Goal: Transaction & Acquisition: Book appointment/travel/reservation

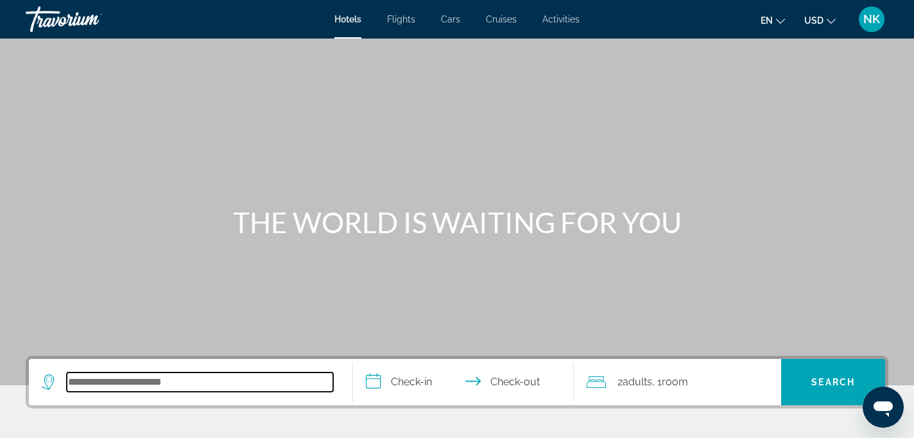
click at [115, 390] on input "Search hotel destination" at bounding box center [200, 381] width 266 height 19
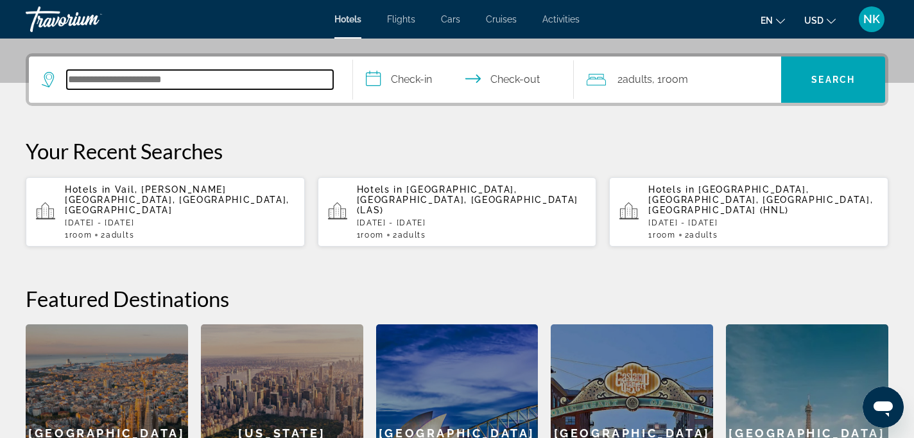
scroll to position [314, 0]
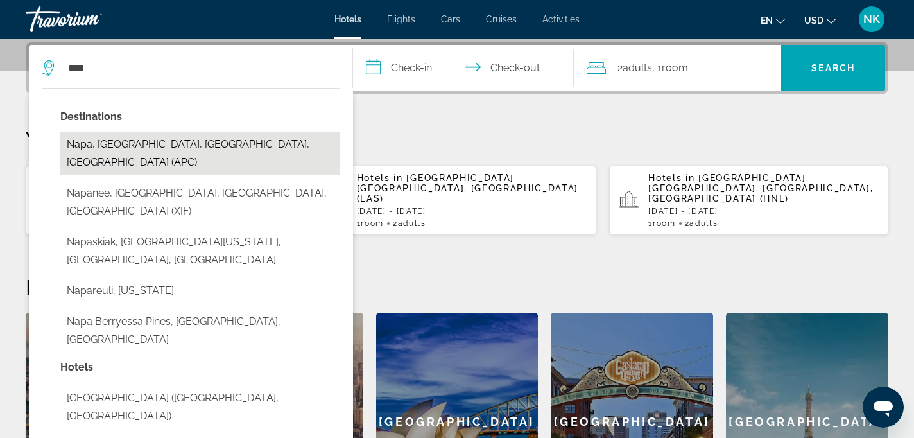
click at [173, 144] on button "Napa, [GEOGRAPHIC_DATA], [GEOGRAPHIC_DATA], [GEOGRAPHIC_DATA] (APC)" at bounding box center [200, 153] width 280 height 42
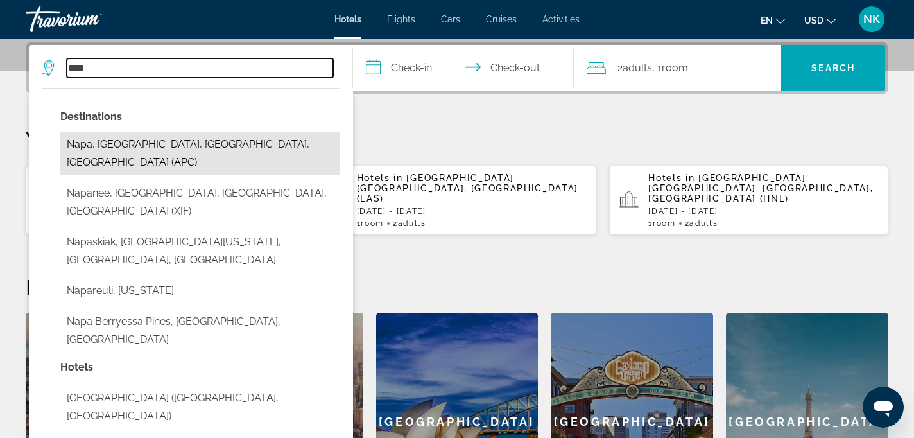
type input "**********"
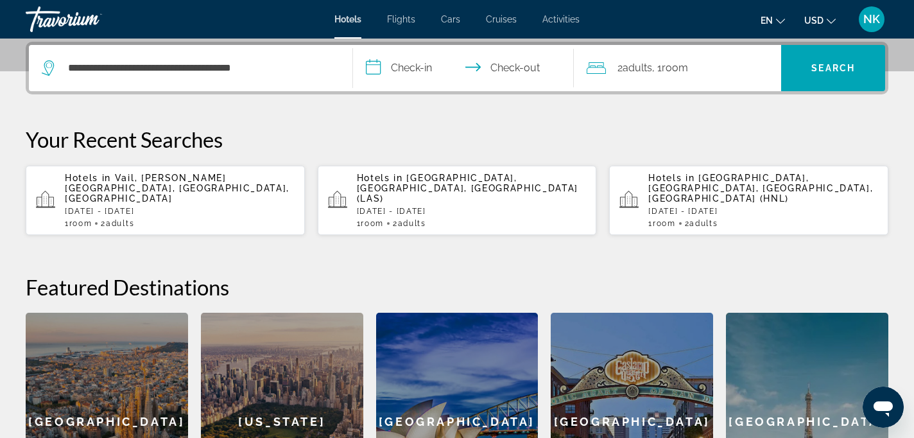
click at [404, 67] on input "**********" at bounding box center [466, 70] width 226 height 50
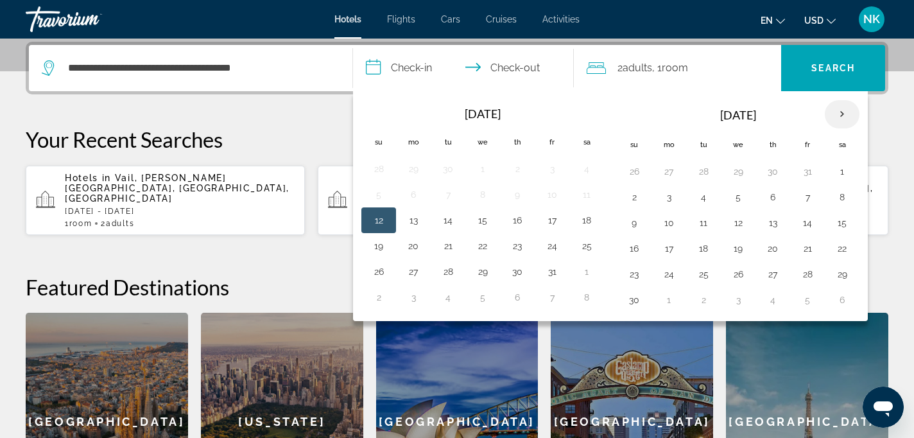
click at [843, 111] on th "Next month" at bounding box center [842, 114] width 35 height 28
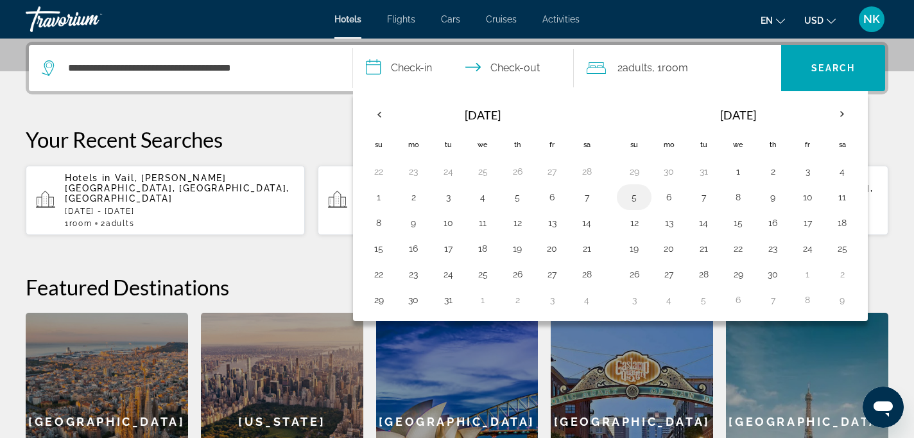
click at [635, 199] on button "5" at bounding box center [634, 197] width 21 height 18
click at [705, 194] on button "7" at bounding box center [703, 197] width 21 height 18
type input "**********"
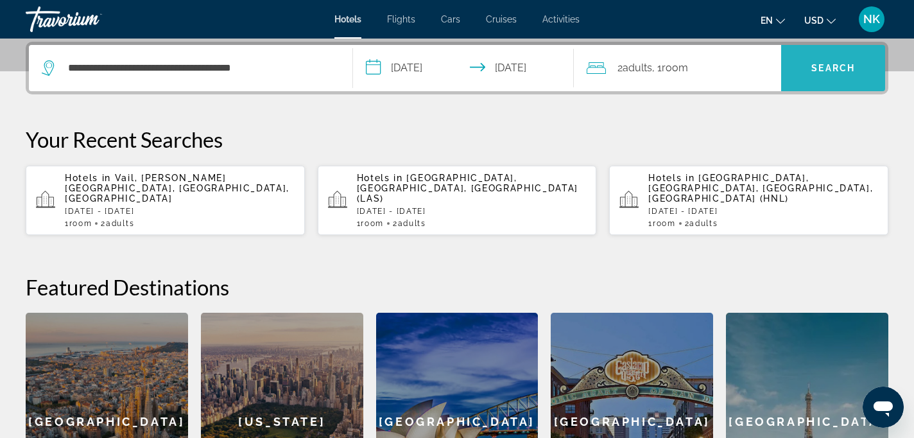
click at [837, 65] on span "Search" at bounding box center [833, 68] width 44 height 10
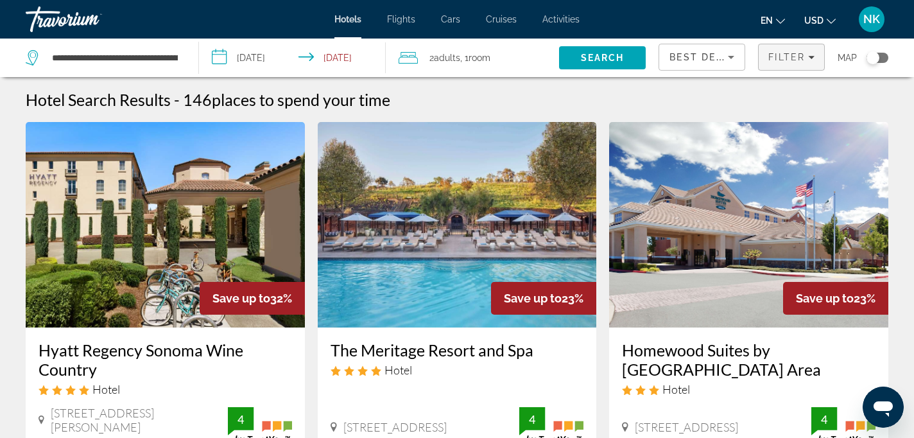
click at [811, 55] on icon "Filters" at bounding box center [811, 57] width 6 height 6
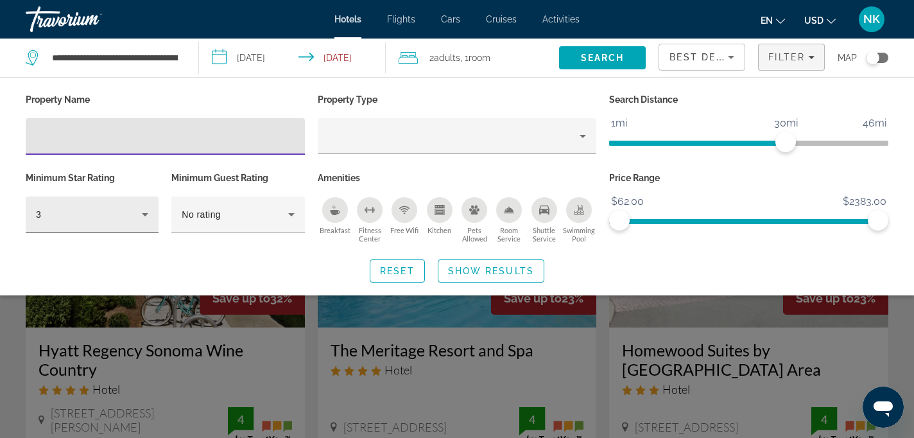
click at [146, 211] on icon "Hotel Filters" at bounding box center [144, 214] width 15 height 15
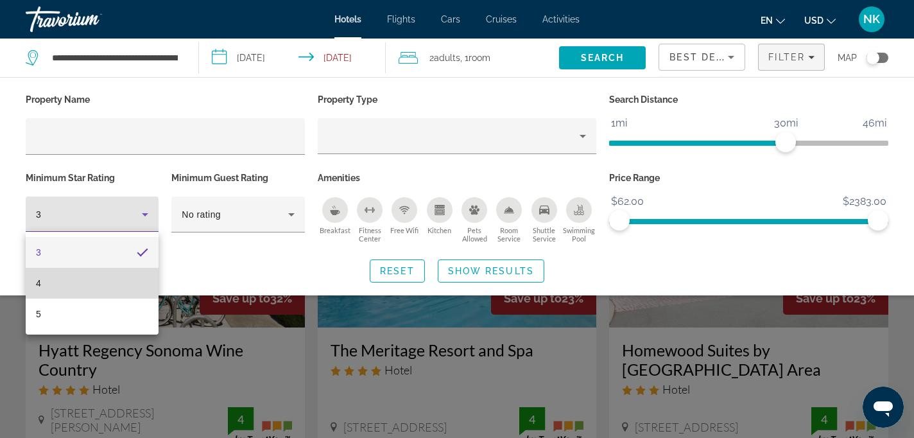
click at [98, 285] on mat-option "4" at bounding box center [92, 283] width 133 height 31
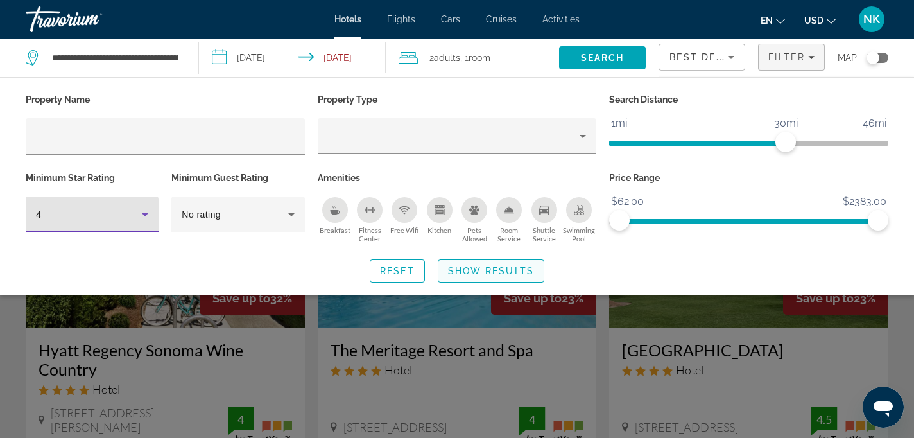
click at [506, 270] on span "Show Results" at bounding box center [491, 271] width 86 height 10
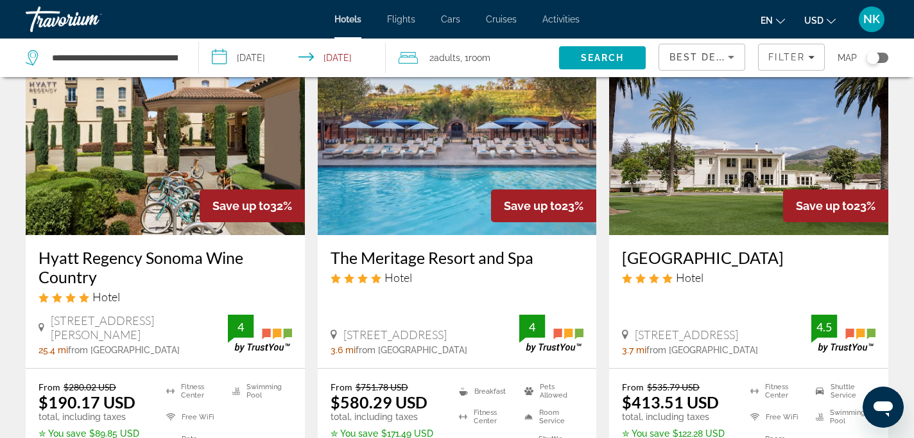
scroll to position [92, 0]
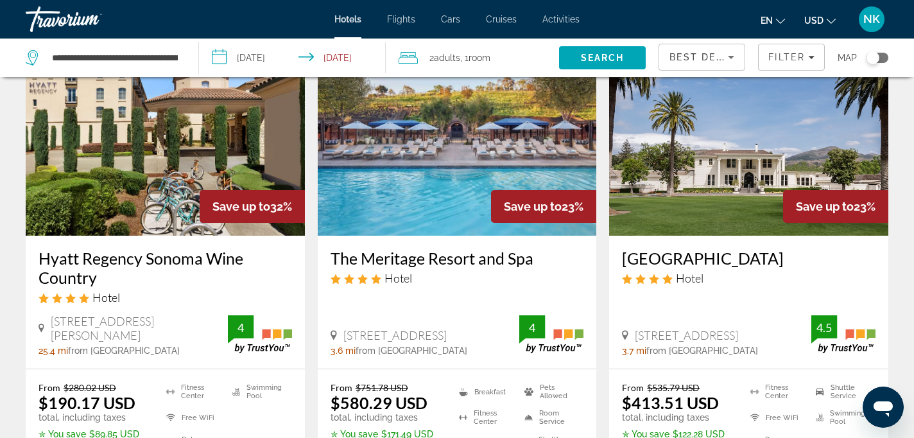
click at [414, 178] on img "Main content" at bounding box center [457, 132] width 279 height 205
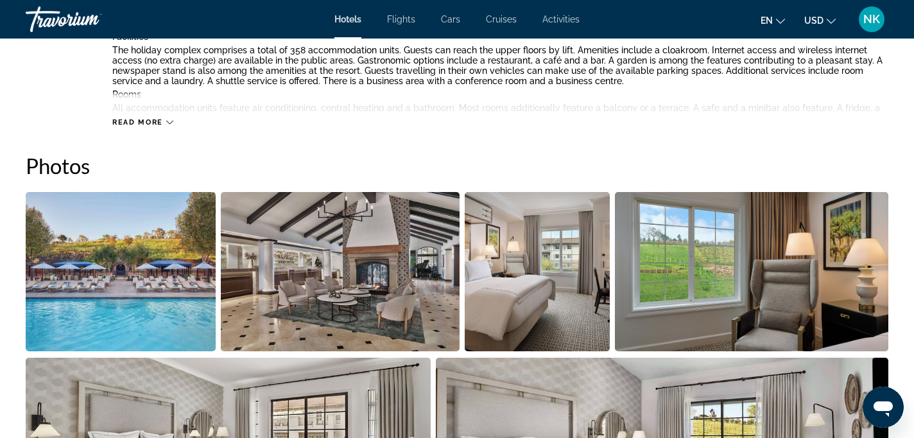
scroll to position [576, 0]
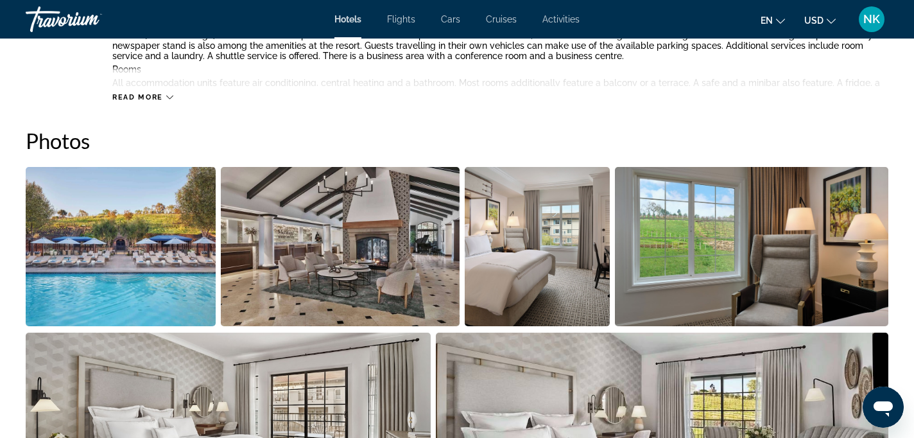
click at [155, 265] on img "Open full-screen image slider" at bounding box center [121, 246] width 190 height 159
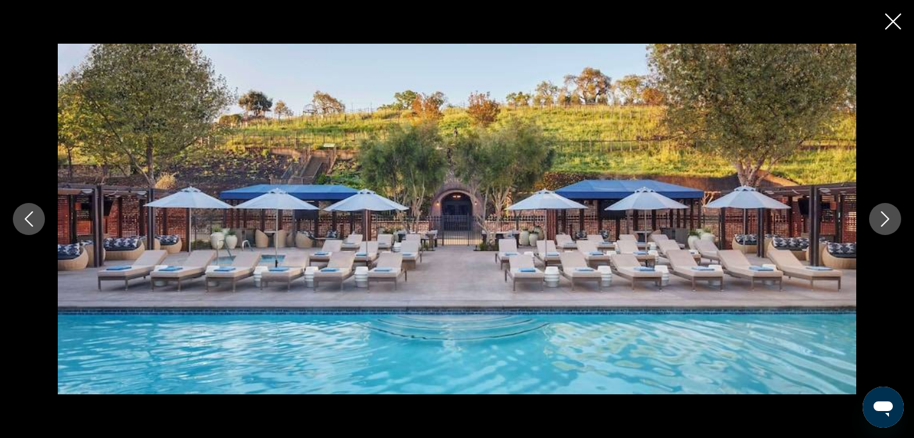
click at [892, 214] on icon "Next image" at bounding box center [884, 218] width 15 height 15
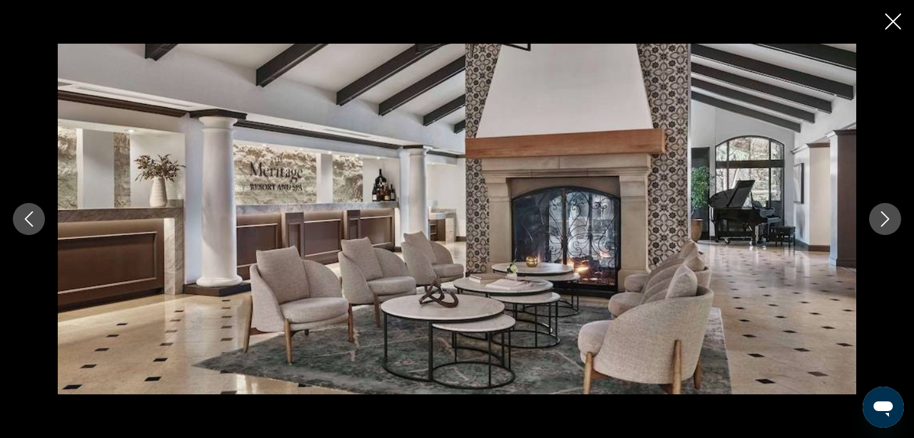
click at [892, 214] on icon "Next image" at bounding box center [884, 218] width 15 height 15
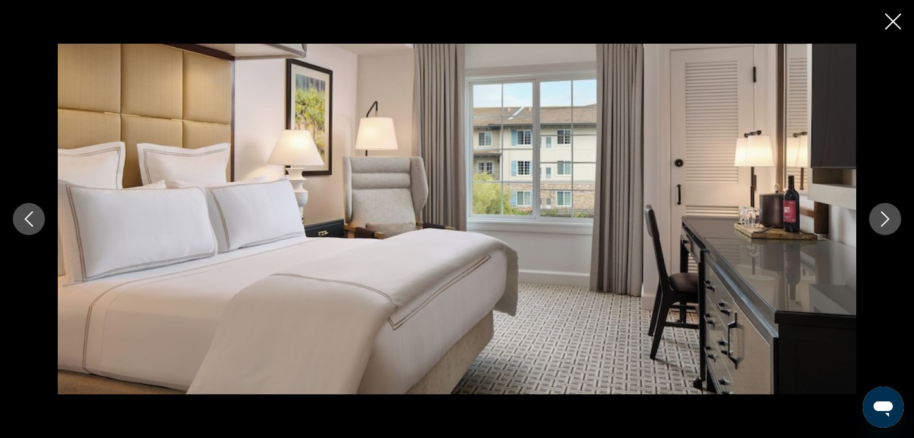
click at [892, 214] on icon "Next image" at bounding box center [884, 218] width 15 height 15
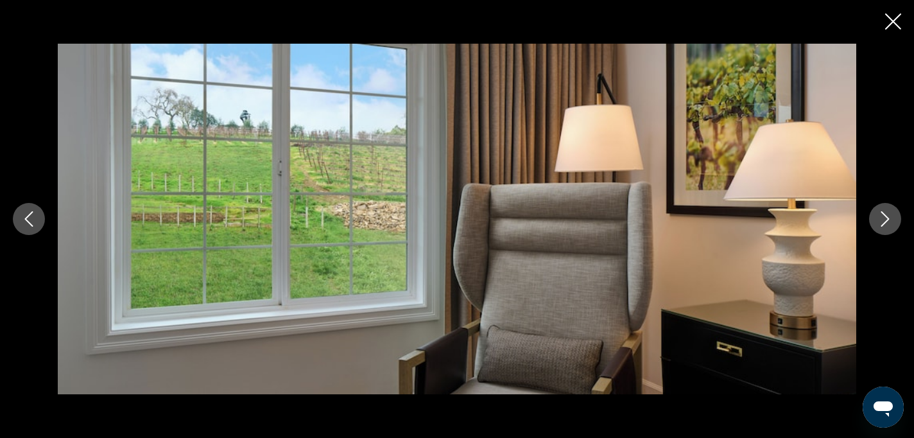
click at [892, 214] on icon "Next image" at bounding box center [884, 218] width 15 height 15
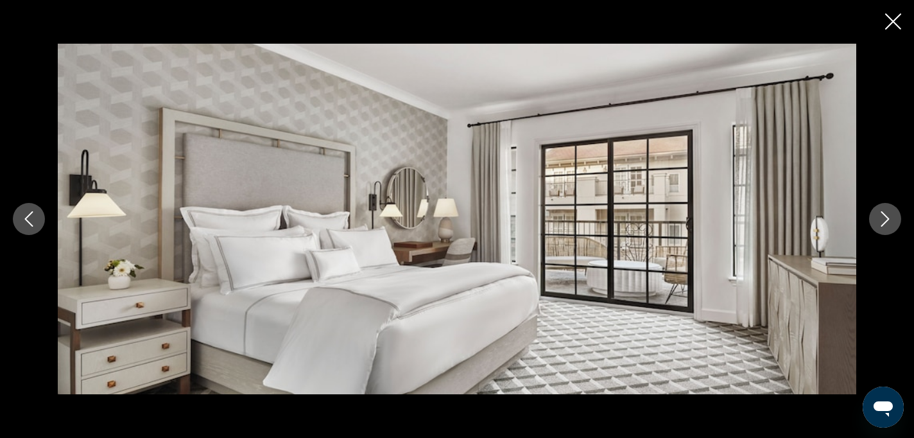
click at [892, 214] on icon "Next image" at bounding box center [884, 218] width 15 height 15
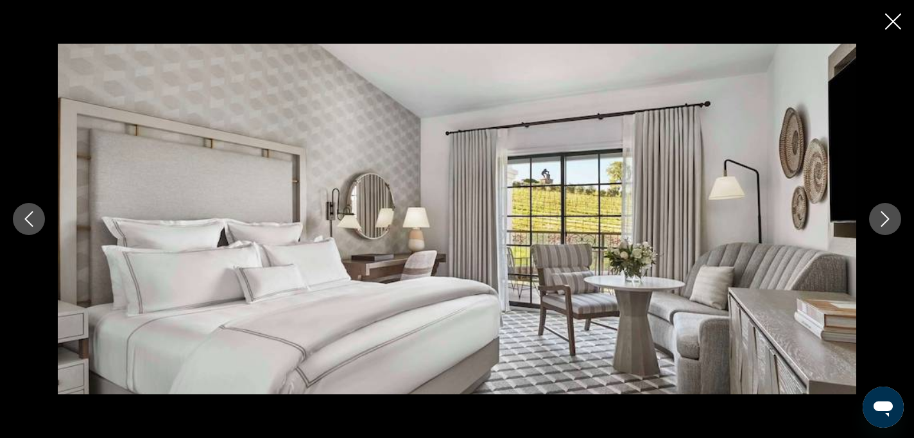
click at [892, 214] on icon "Next image" at bounding box center [884, 218] width 15 height 15
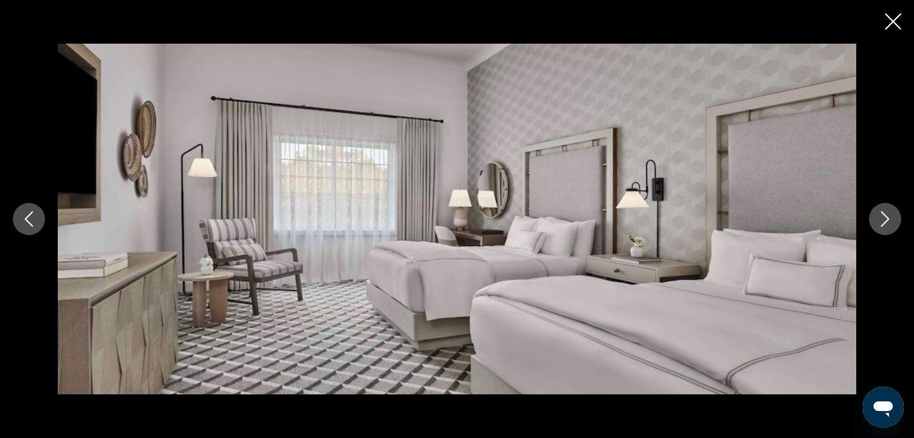
click at [892, 214] on icon "Next image" at bounding box center [884, 218] width 15 height 15
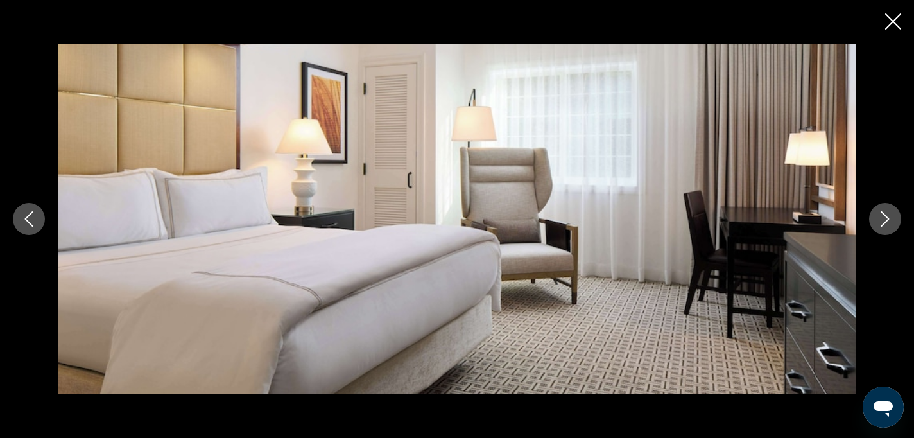
click at [892, 215] on icon "Next image" at bounding box center [884, 218] width 15 height 15
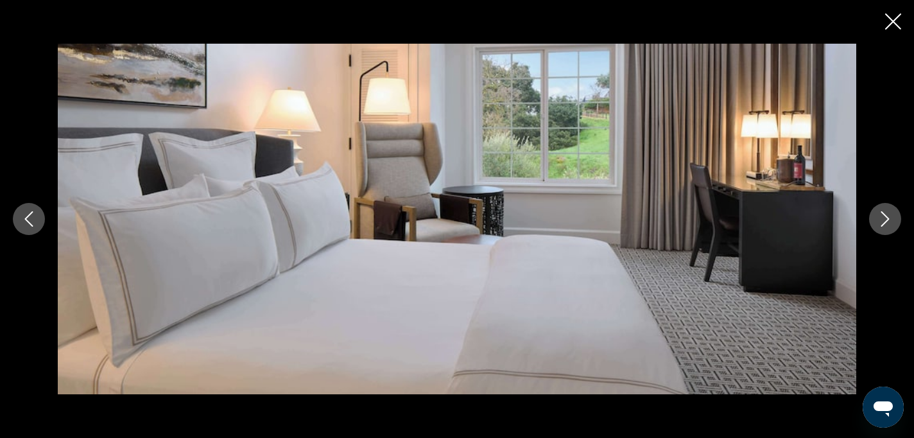
click at [892, 216] on icon "Next image" at bounding box center [884, 218] width 15 height 15
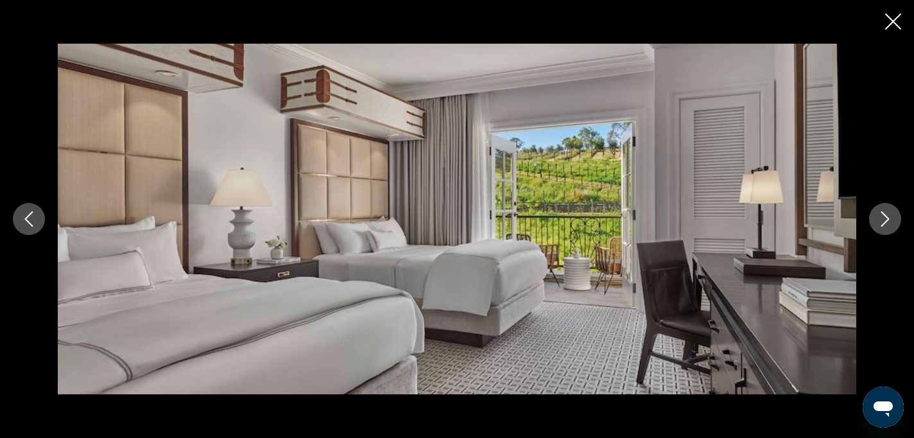
click at [892, 216] on icon "Next image" at bounding box center [884, 218] width 15 height 15
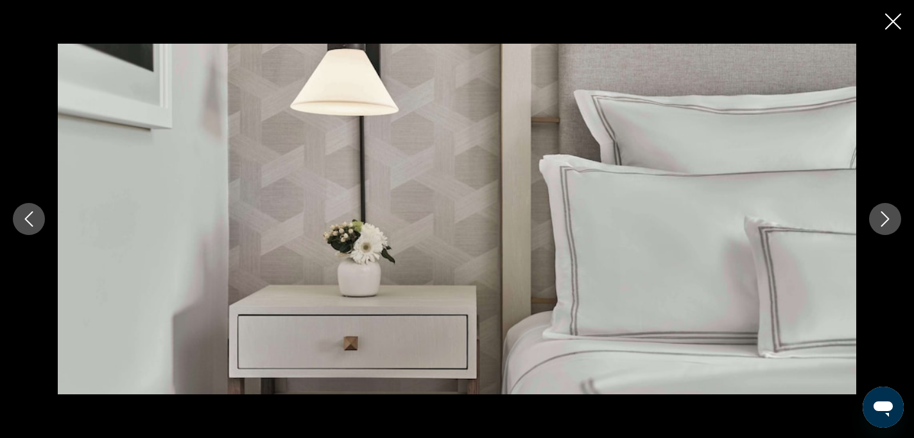
click at [893, 19] on icon "Close slideshow" at bounding box center [893, 21] width 16 height 16
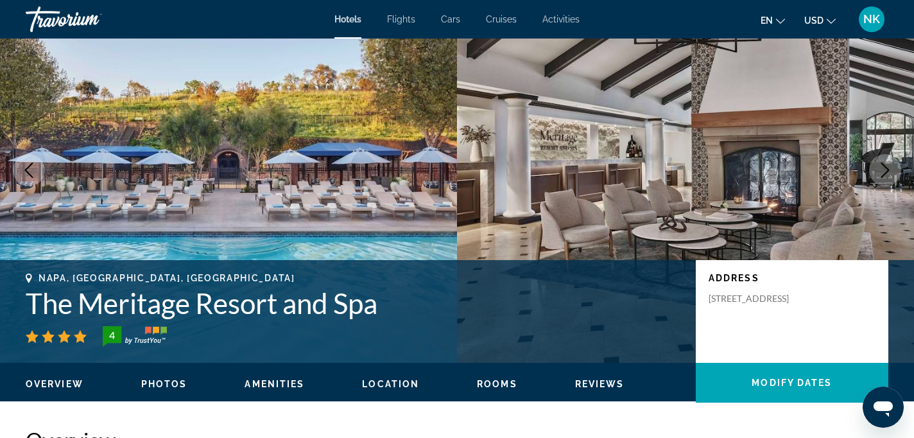
scroll to position [0, 0]
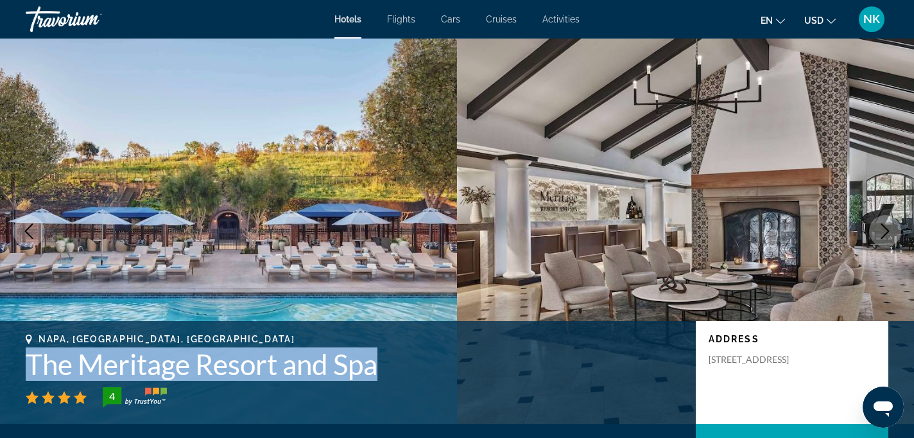
drag, startPoint x: 26, startPoint y: 360, endPoint x: 408, endPoint y: 378, distance: 382.3
click at [408, 378] on h1 "The Meritage Resort and Spa" at bounding box center [354, 363] width 657 height 33
copy h1 "The Meritage Resort and Spa"
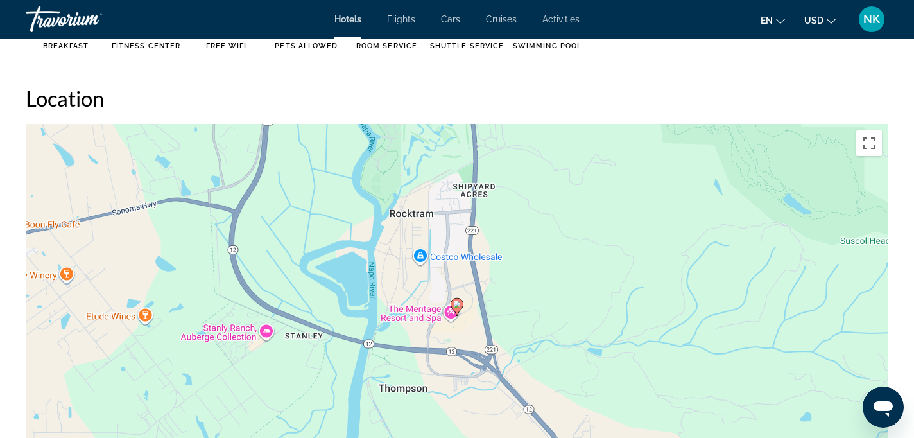
scroll to position [1170, 0]
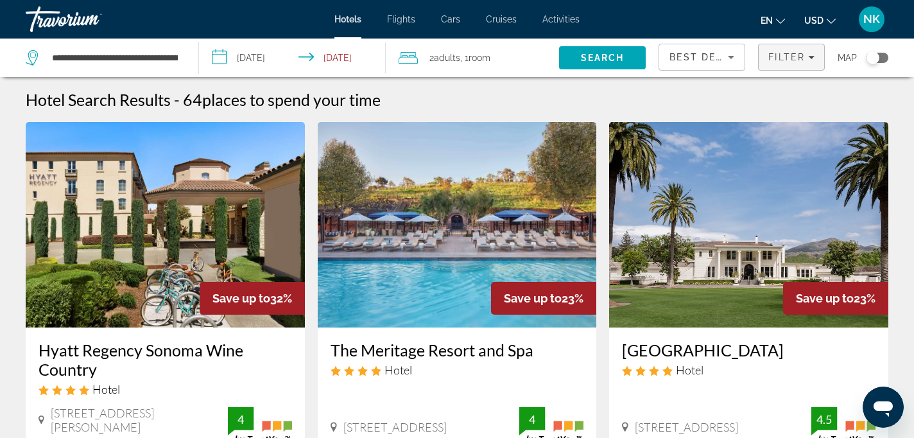
click at [813, 58] on icon "Filters" at bounding box center [811, 57] width 6 height 6
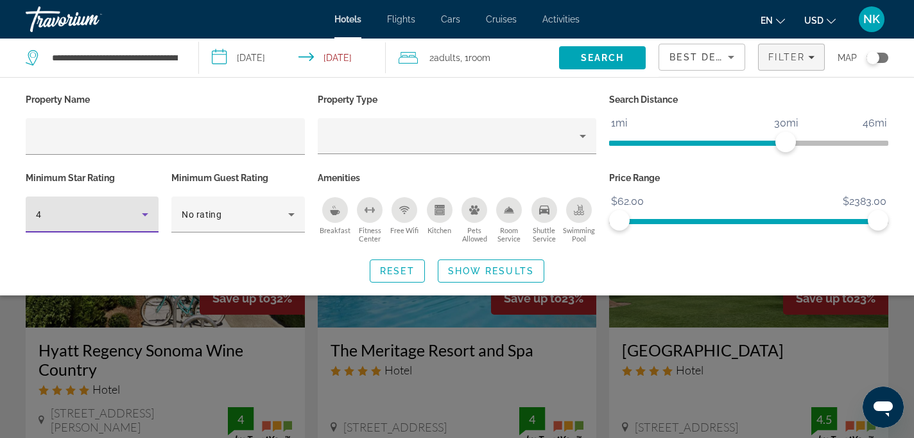
click at [141, 212] on icon "Hotel Filters" at bounding box center [144, 214] width 15 height 15
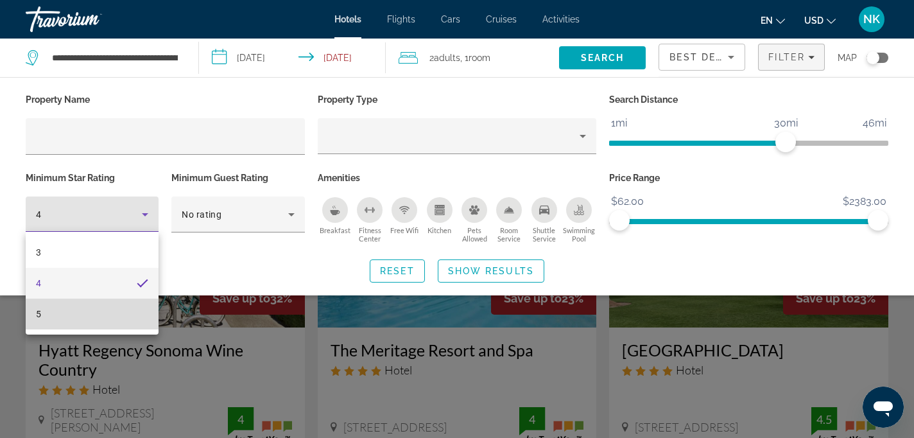
click at [116, 311] on mat-option "5" at bounding box center [92, 313] width 133 height 31
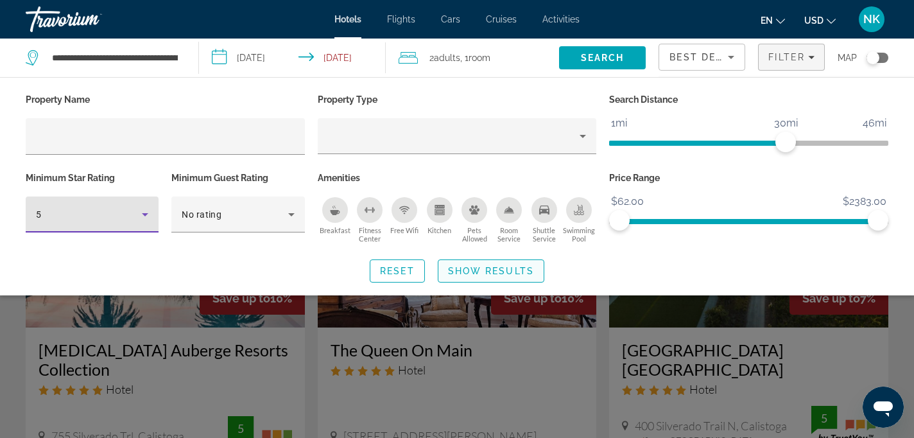
click at [506, 273] on span "Show Results" at bounding box center [491, 271] width 86 height 10
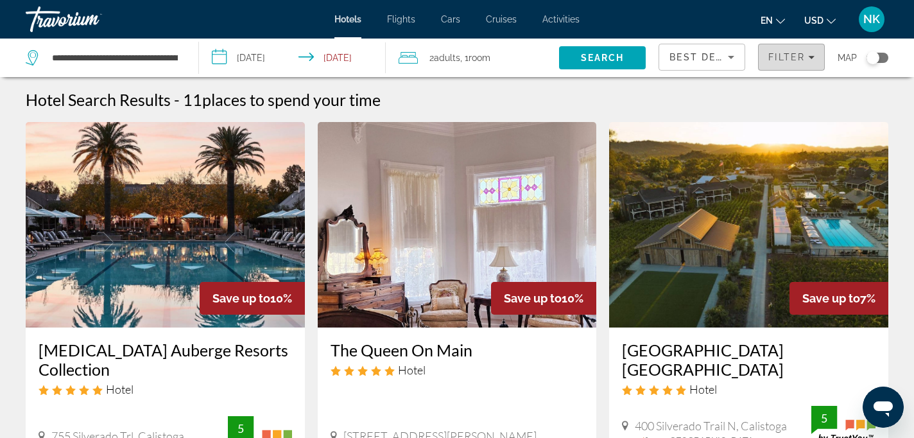
click at [811, 56] on icon "Filters" at bounding box center [811, 57] width 6 height 6
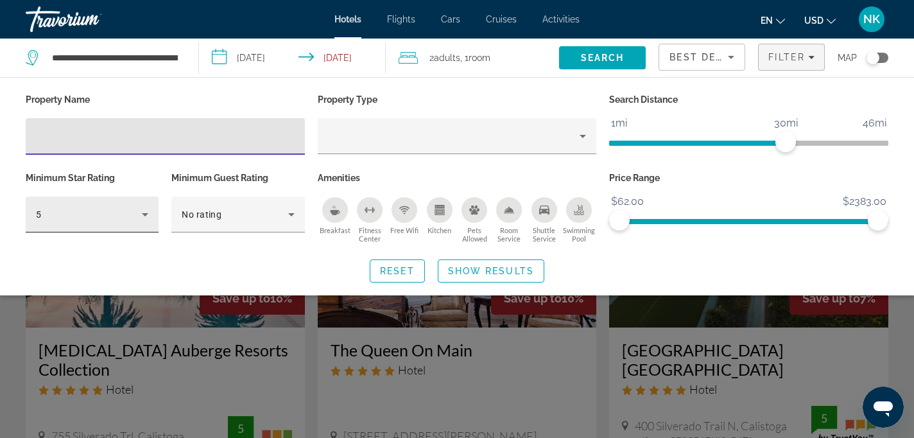
click at [147, 207] on icon "Hotel Filters" at bounding box center [144, 214] width 15 height 15
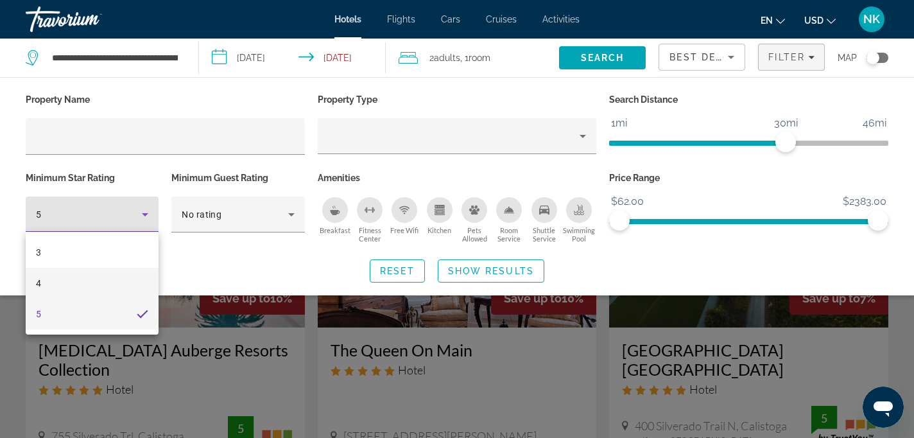
click at [78, 286] on mat-option "4" at bounding box center [92, 283] width 133 height 31
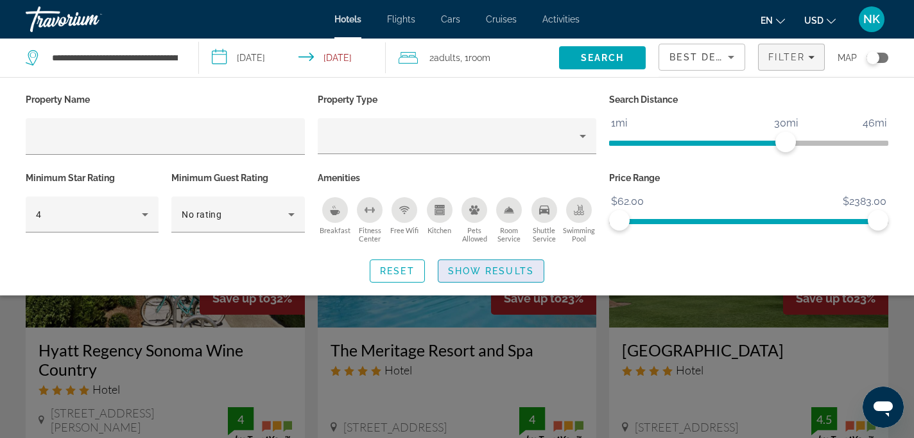
click at [489, 270] on span "Show Results" at bounding box center [491, 271] width 86 height 10
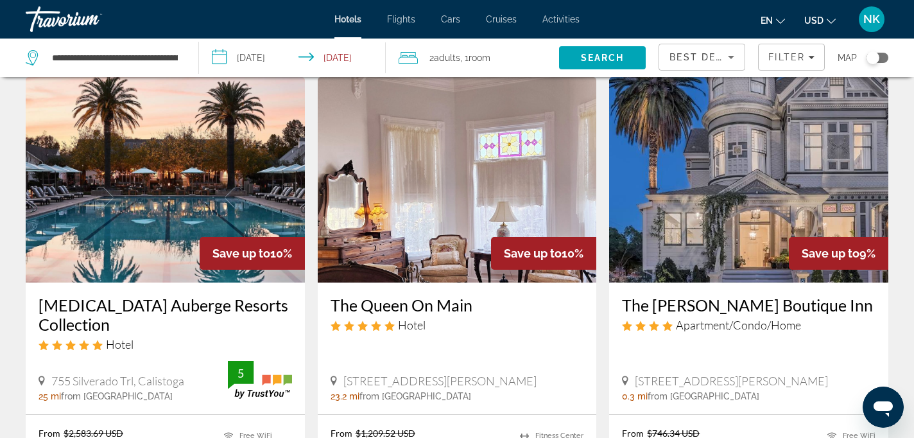
scroll to position [1050, 0]
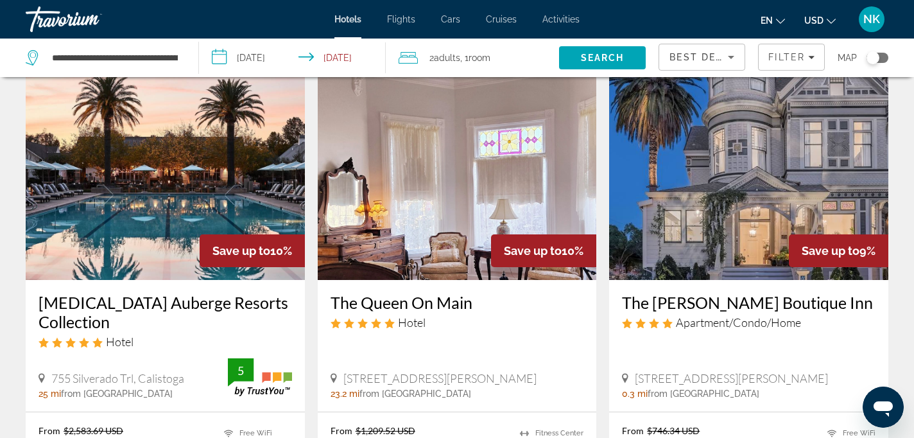
click at [725, 225] on img "Main content" at bounding box center [748, 176] width 279 height 205
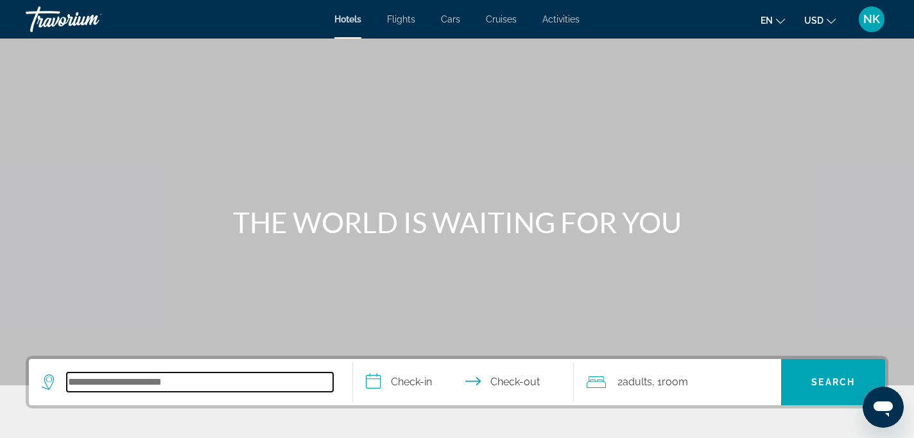
click at [203, 373] on input "Search hotel destination" at bounding box center [200, 381] width 266 height 19
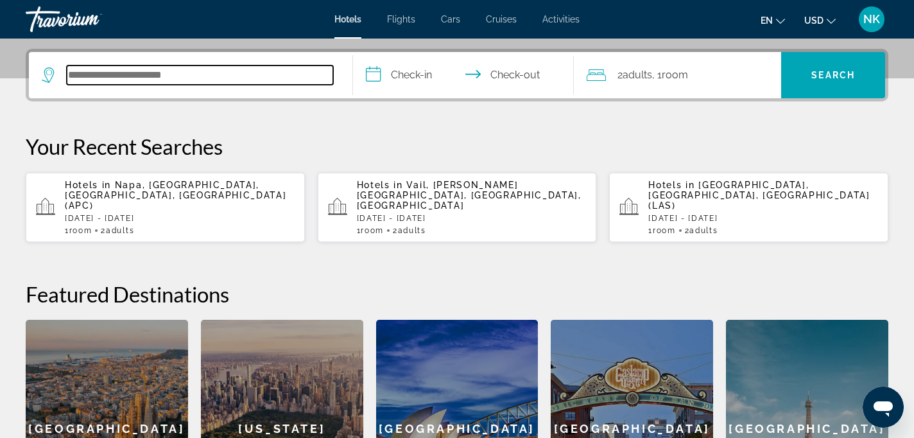
scroll to position [314, 0]
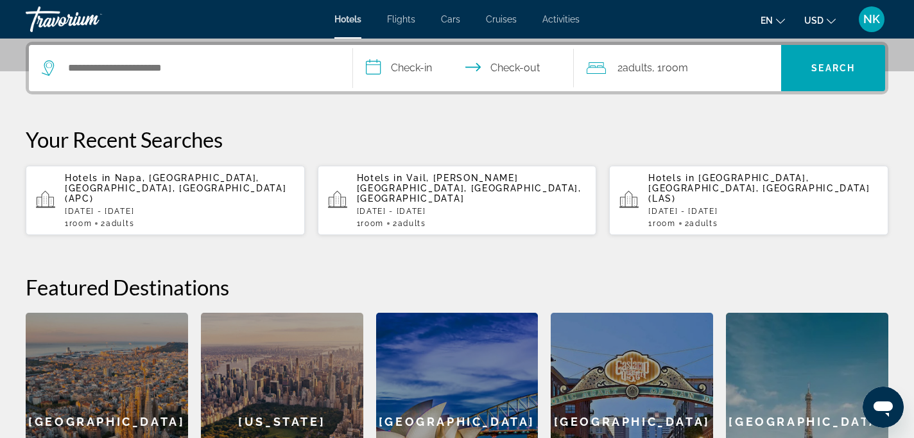
click at [185, 182] on span "Napa, [GEOGRAPHIC_DATA], [GEOGRAPHIC_DATA], [GEOGRAPHIC_DATA] (APC)" at bounding box center [175, 188] width 221 height 31
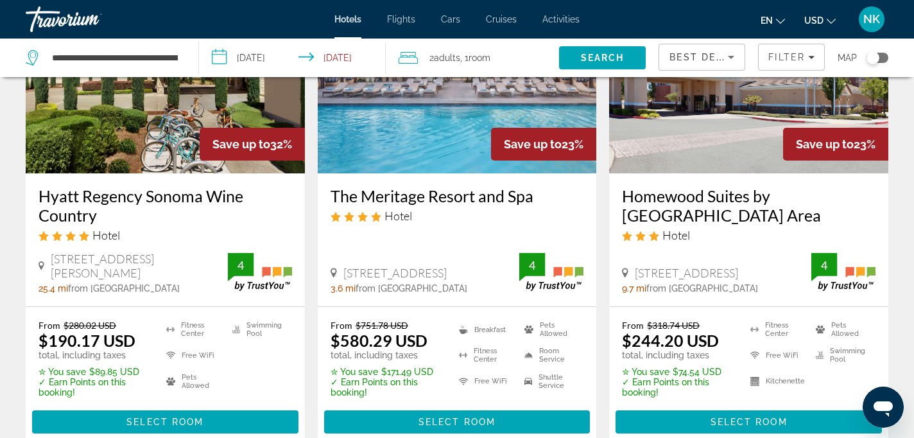
scroll to position [147, 0]
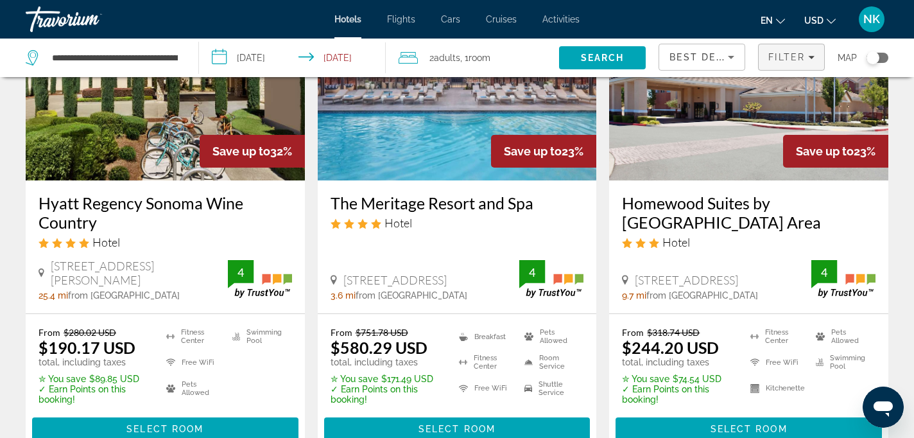
click at [812, 57] on icon "Filters" at bounding box center [811, 57] width 6 height 6
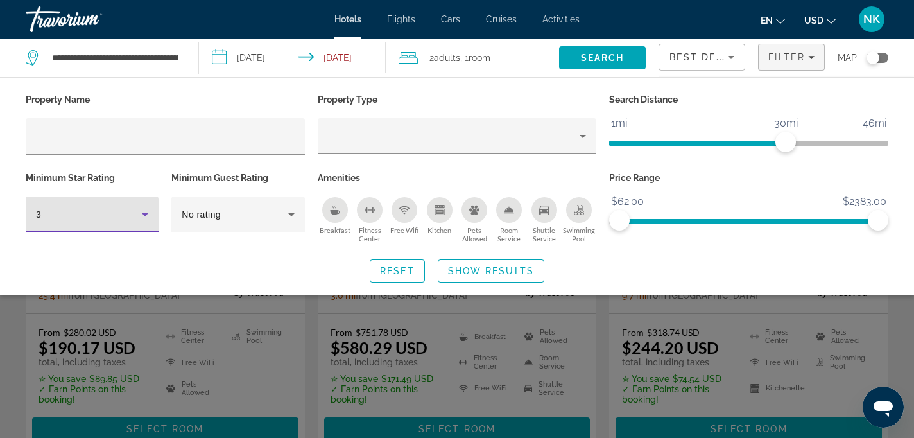
click at [142, 212] on icon "Hotel Filters" at bounding box center [144, 214] width 15 height 15
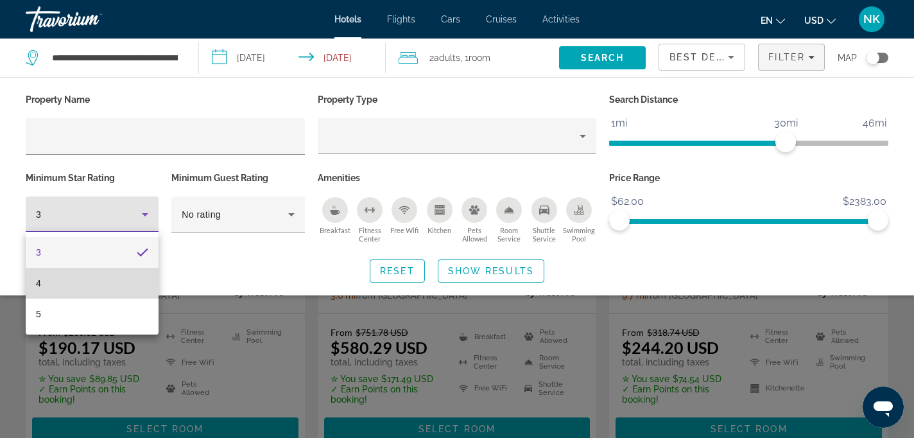
click at [95, 280] on mat-option "4" at bounding box center [92, 283] width 133 height 31
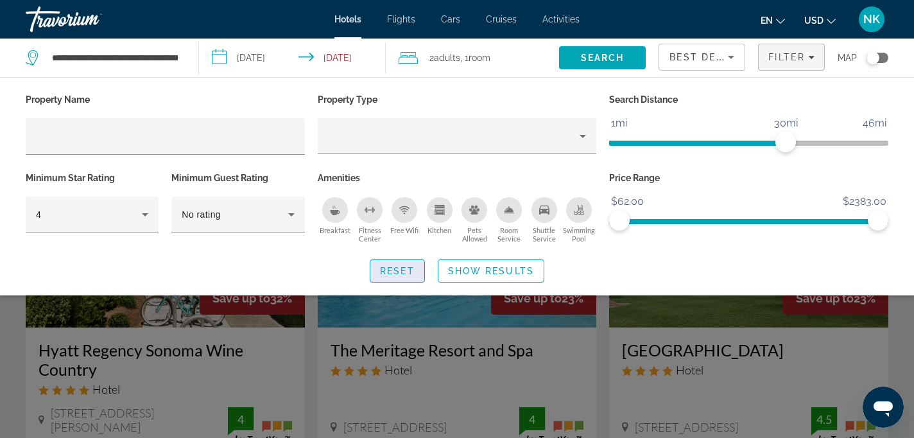
click at [398, 268] on span "Reset" at bounding box center [397, 271] width 35 height 10
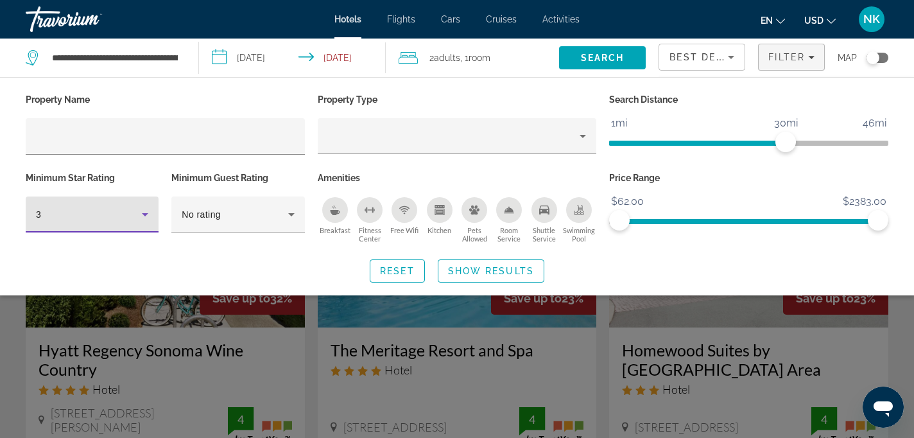
click at [142, 216] on icon "Hotel Filters" at bounding box center [144, 214] width 15 height 15
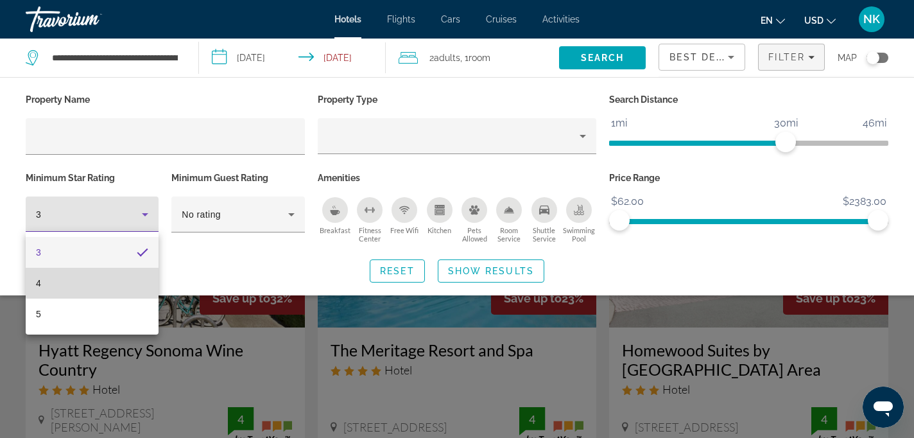
click at [120, 281] on mat-option "4" at bounding box center [92, 283] width 133 height 31
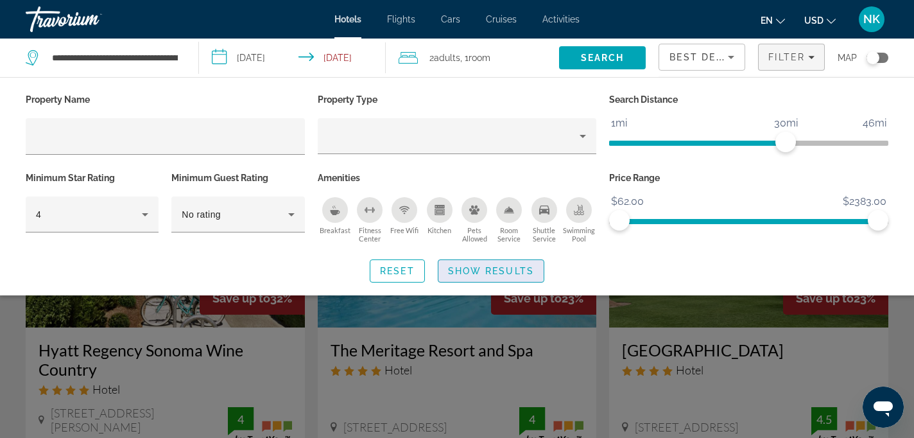
click at [477, 269] on span "Show Results" at bounding box center [491, 271] width 86 height 10
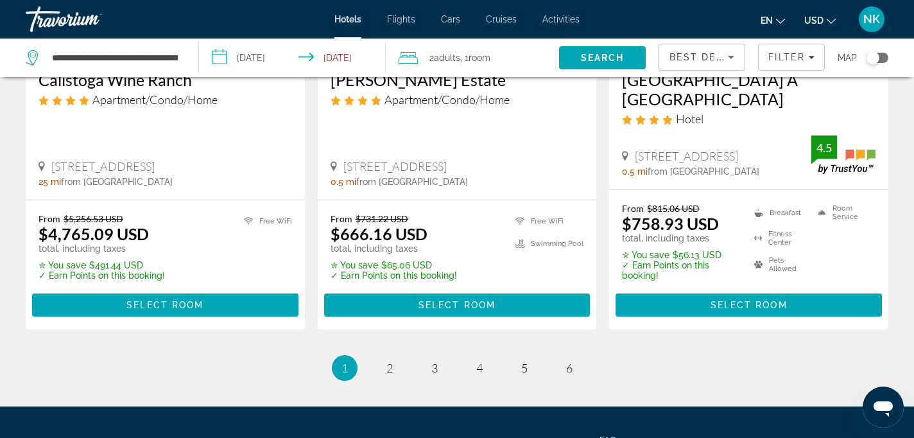
scroll to position [1766, 0]
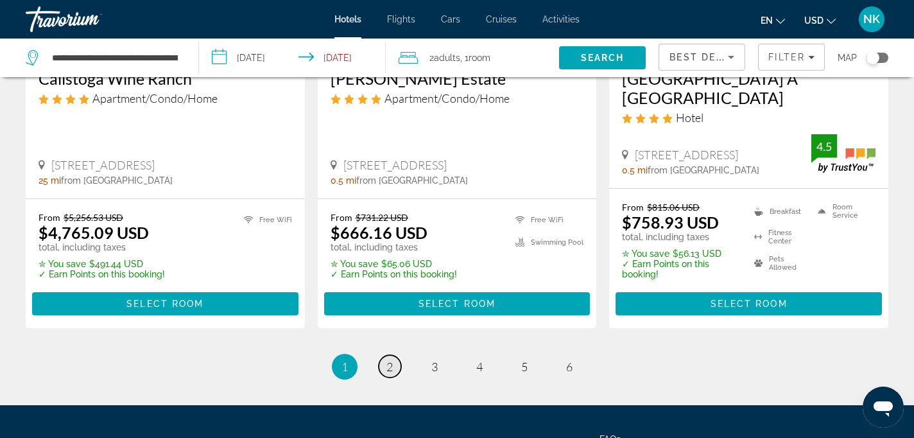
click at [387, 359] on span "2" at bounding box center [389, 366] width 6 height 14
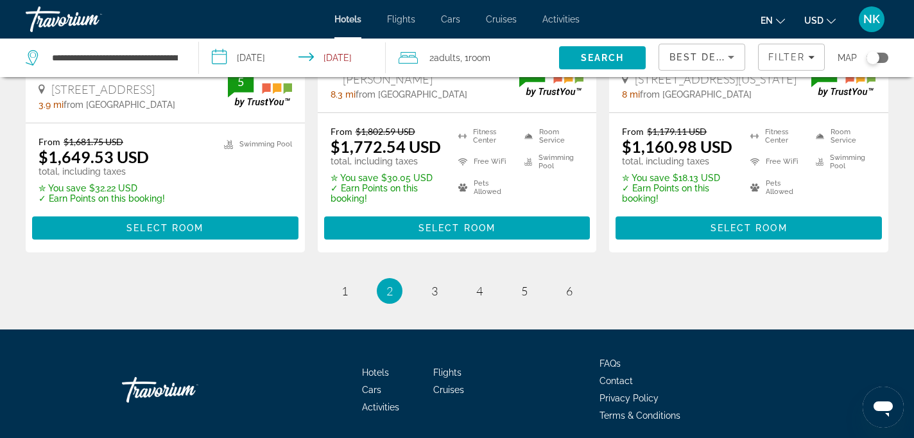
scroll to position [1846, 0]
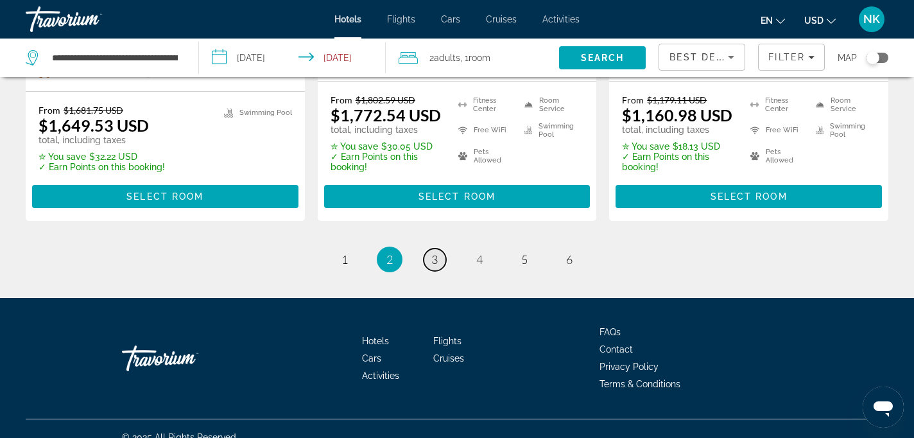
click at [435, 252] on span "3" at bounding box center [434, 259] width 6 height 14
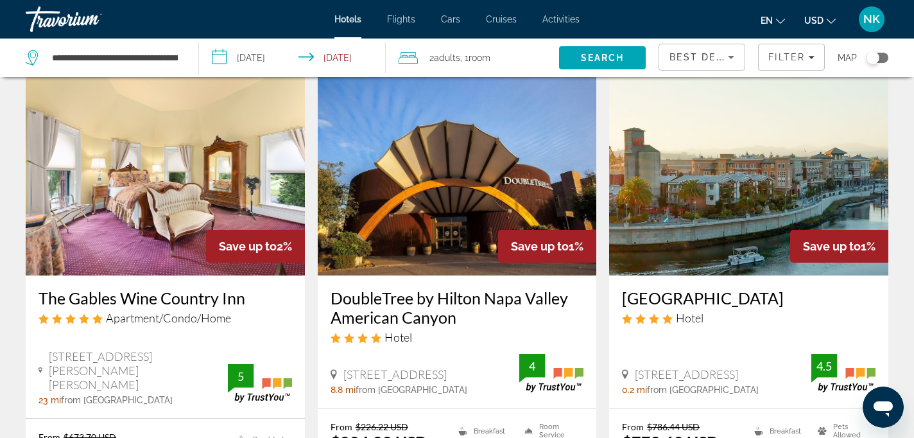
scroll to position [553, 0]
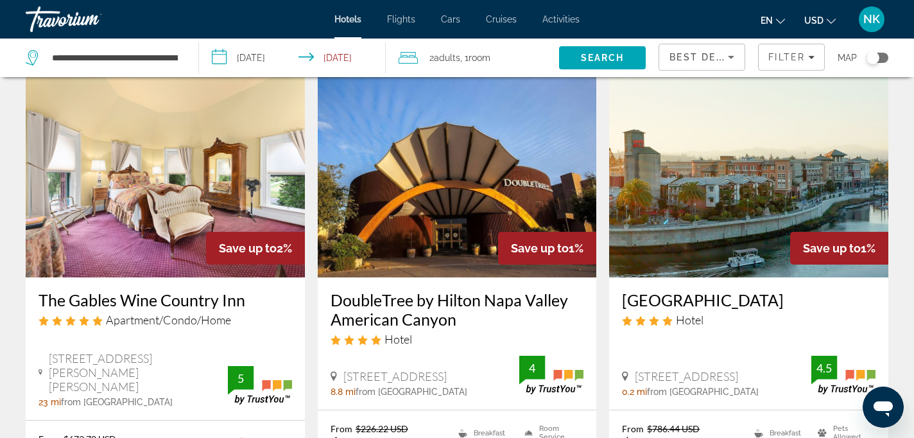
click at [693, 179] on img "Main content" at bounding box center [748, 174] width 279 height 205
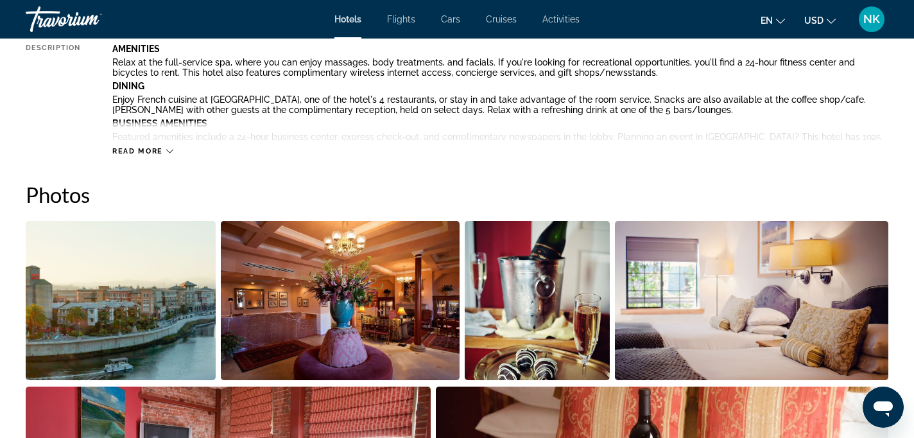
scroll to position [529, 0]
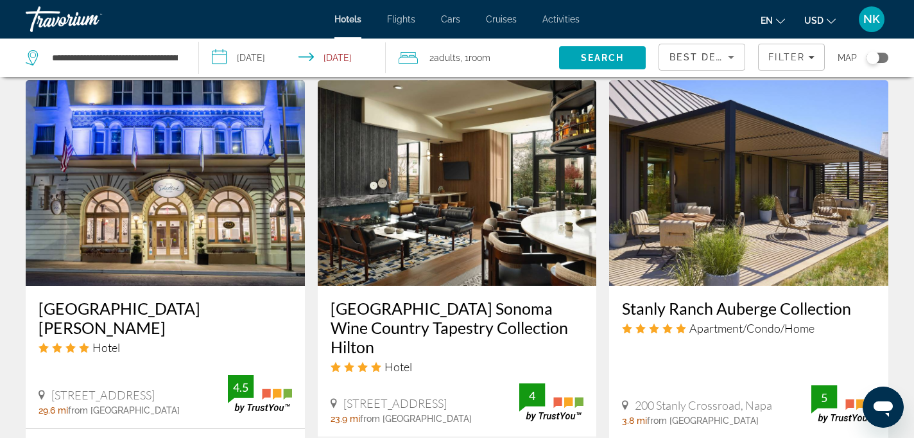
scroll to position [1479, 0]
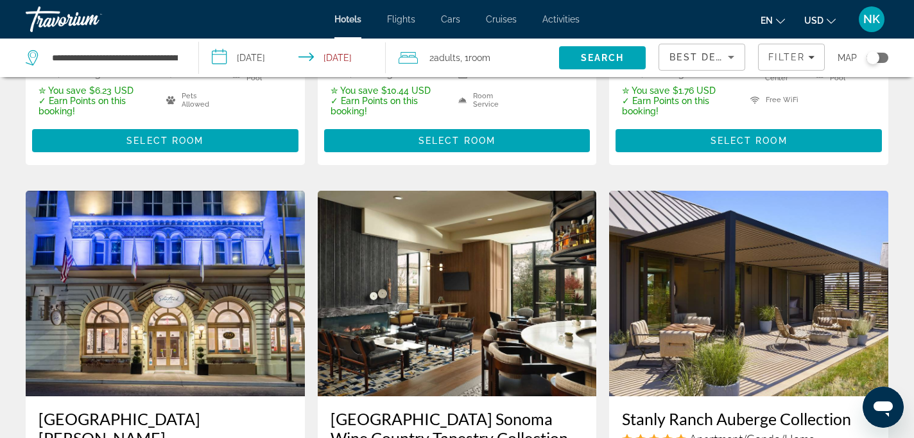
click at [735, 266] on img "Main content" at bounding box center [748, 293] width 279 height 205
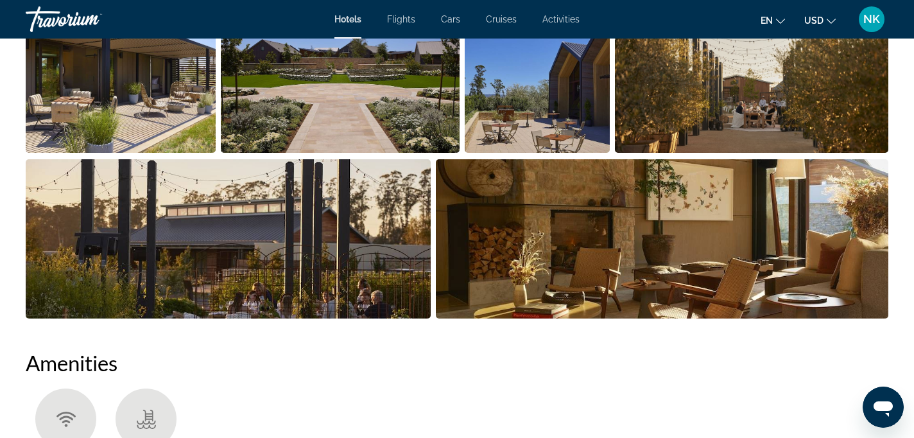
scroll to position [689, 0]
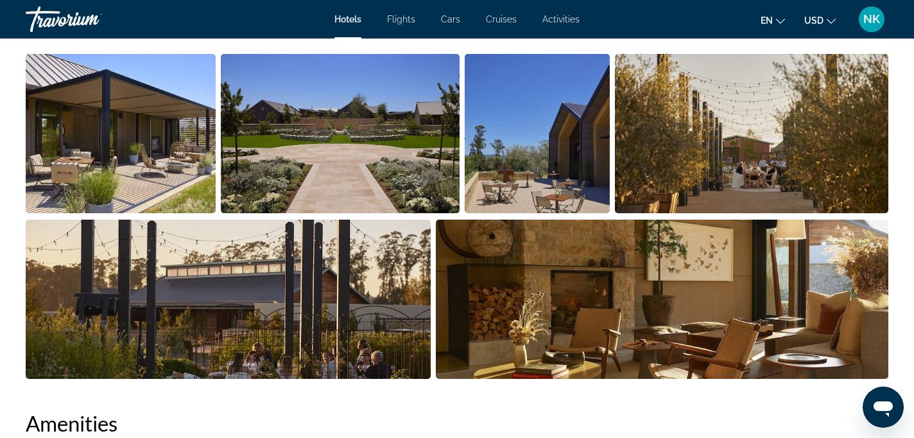
click at [169, 172] on img "Open full-screen image slider" at bounding box center [121, 133] width 190 height 159
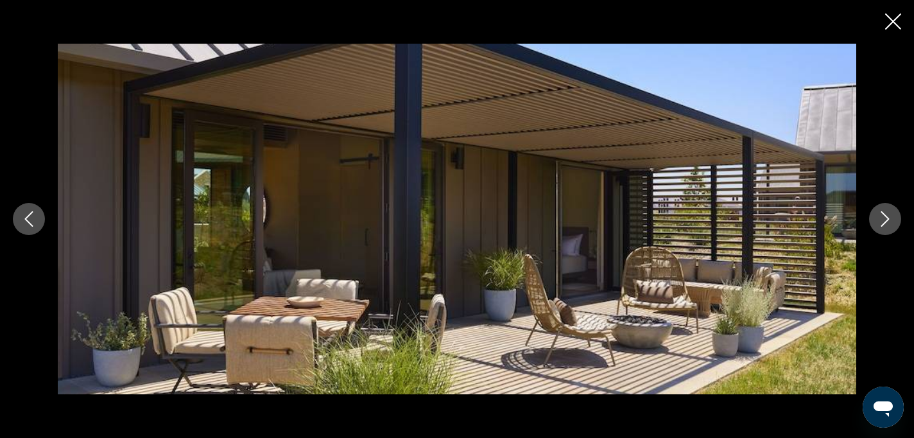
click at [891, 222] on icon "Next image" at bounding box center [884, 218] width 15 height 15
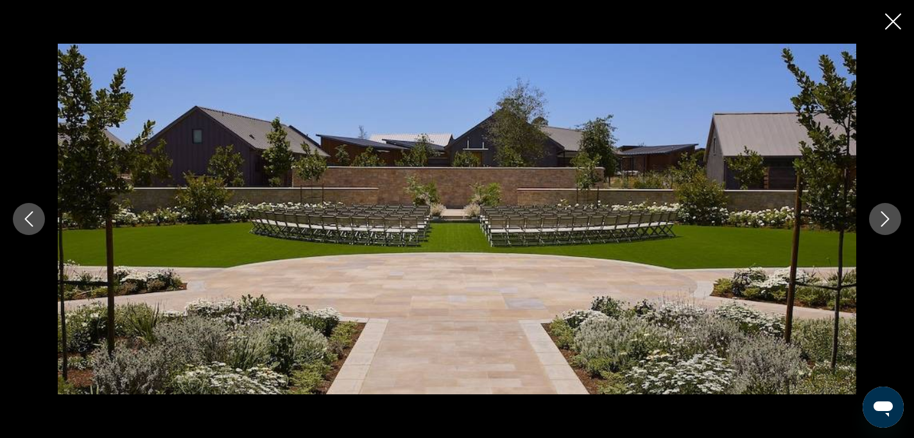
click at [892, 223] on icon "Next image" at bounding box center [884, 218] width 15 height 15
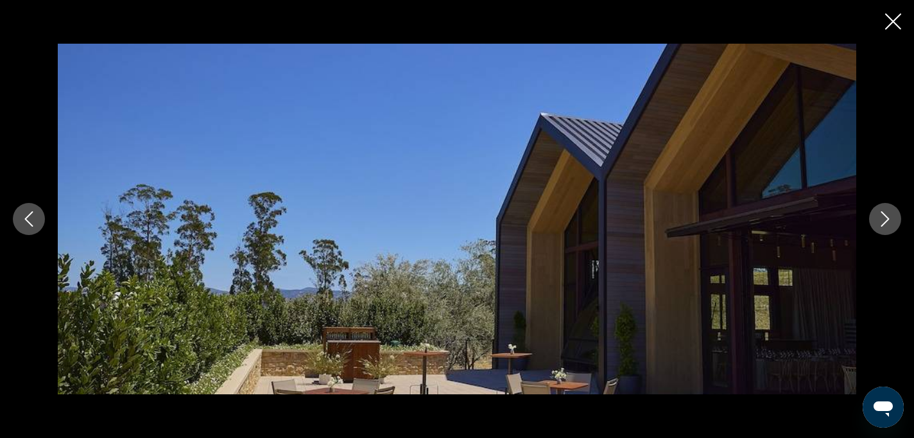
click at [892, 223] on icon "Next image" at bounding box center [884, 218] width 15 height 15
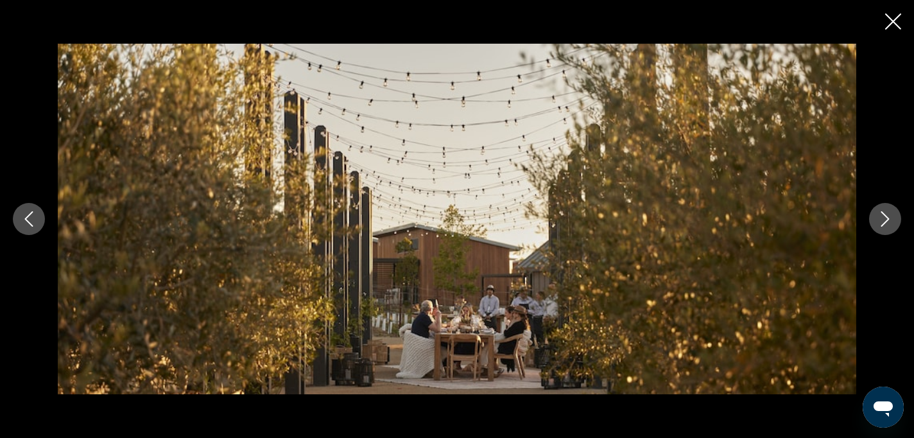
click at [892, 224] on icon "Next image" at bounding box center [884, 218] width 15 height 15
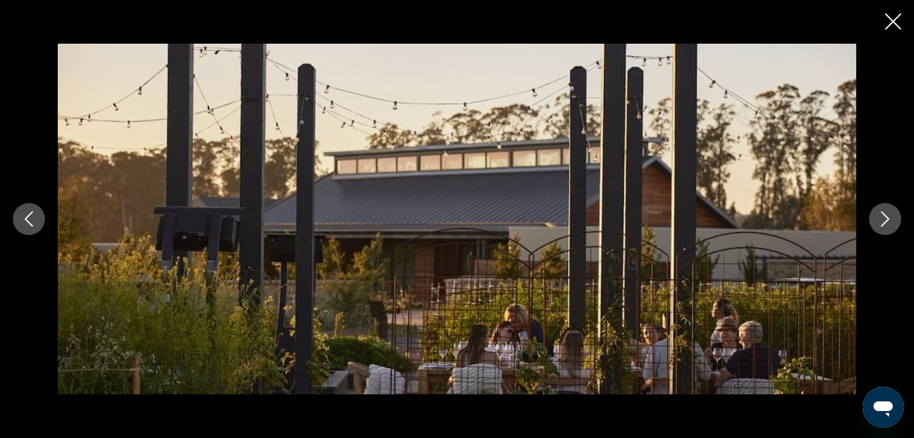
click at [892, 224] on icon "Next image" at bounding box center [884, 218] width 15 height 15
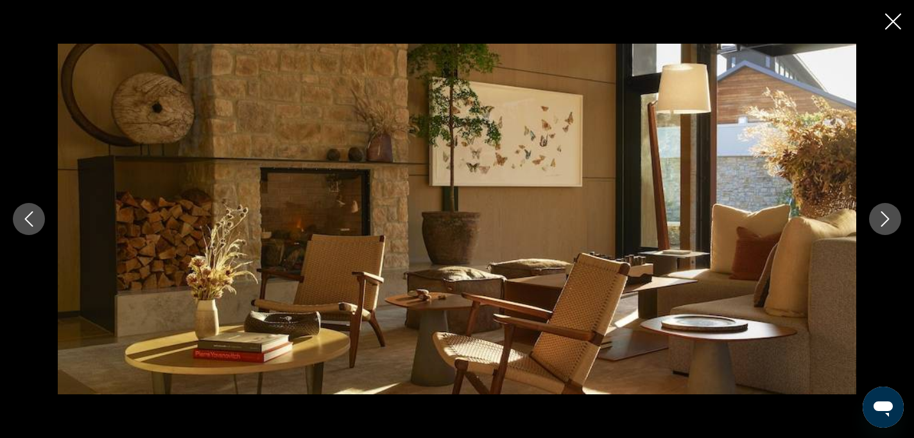
click at [892, 225] on icon "Next image" at bounding box center [884, 218] width 15 height 15
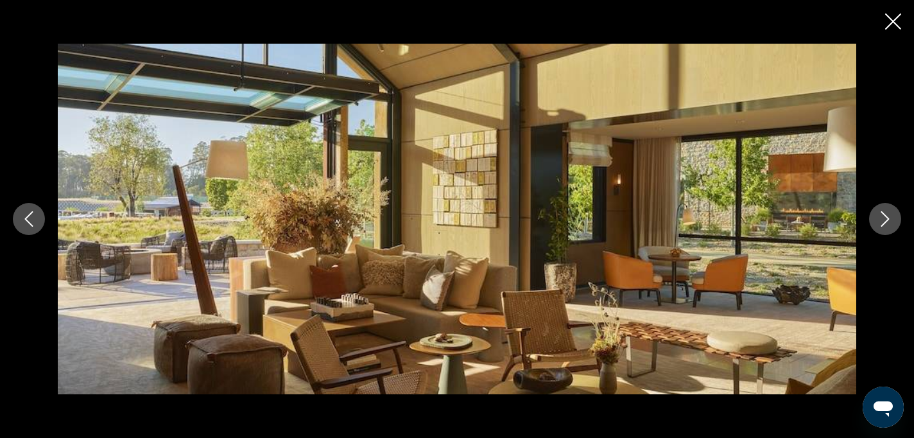
click at [892, 225] on icon "Next image" at bounding box center [884, 218] width 15 height 15
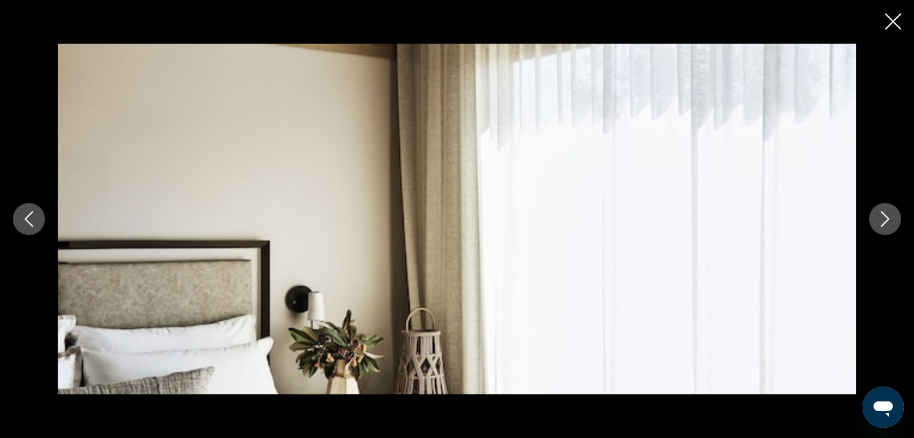
click at [893, 225] on button "Next image" at bounding box center [885, 219] width 32 height 32
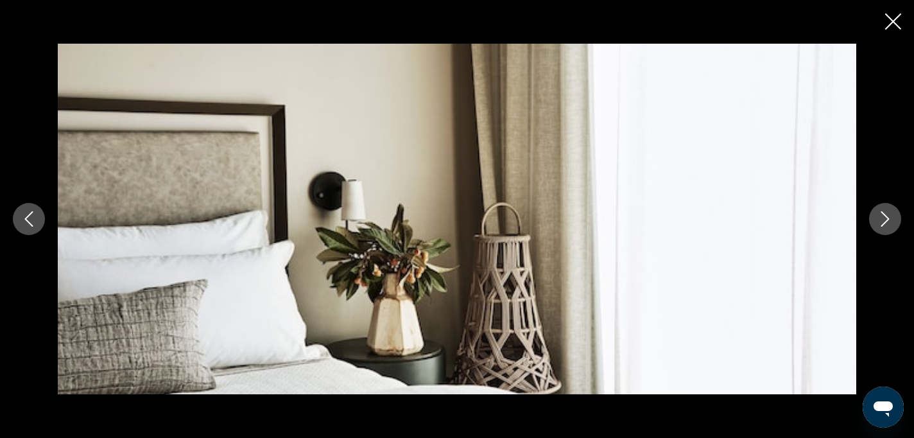
click at [893, 225] on button "Next image" at bounding box center [885, 219] width 32 height 32
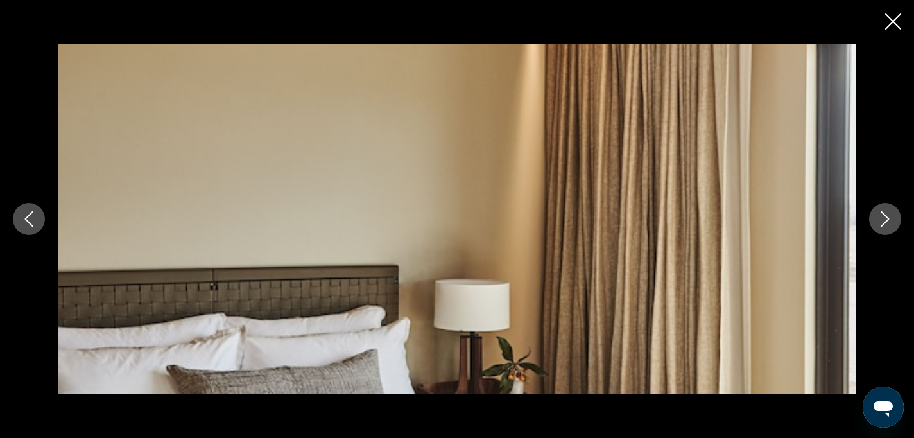
click at [893, 225] on button "Next image" at bounding box center [885, 219] width 32 height 32
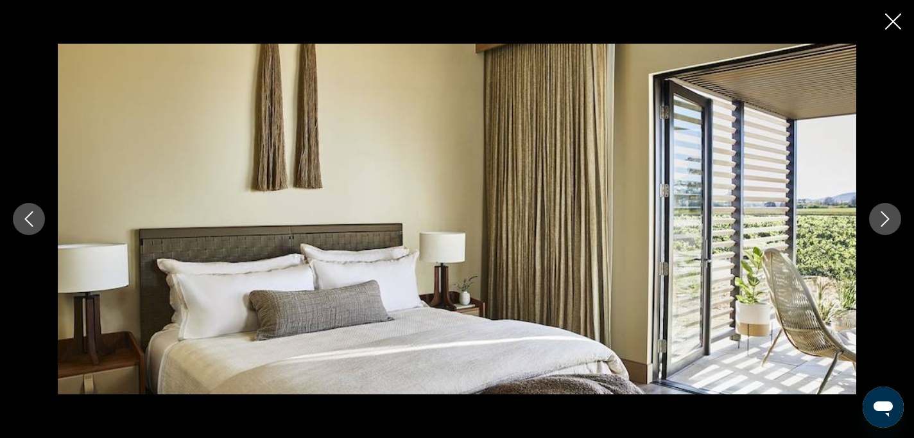
click at [893, 225] on button "Next image" at bounding box center [885, 219] width 32 height 32
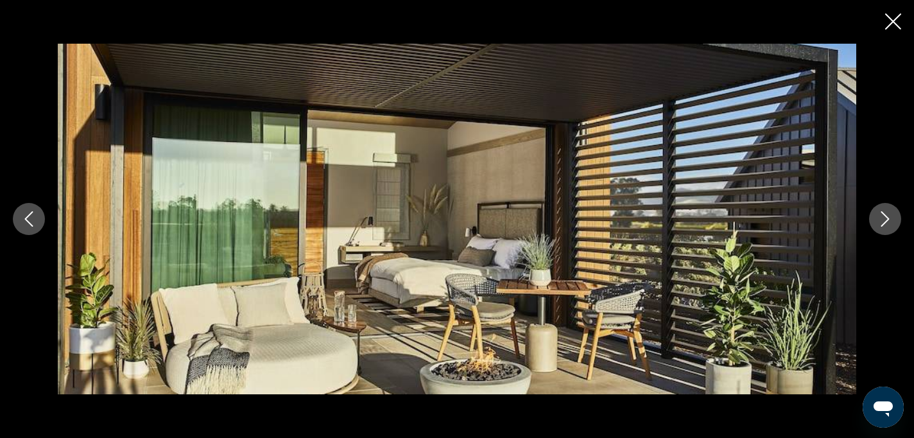
click at [892, 225] on icon "Next image" at bounding box center [884, 218] width 15 height 15
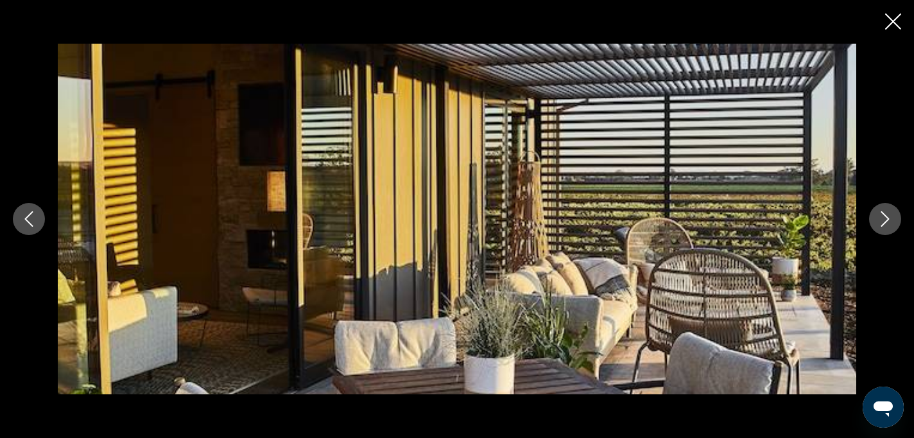
click at [892, 225] on icon "Next image" at bounding box center [884, 218] width 15 height 15
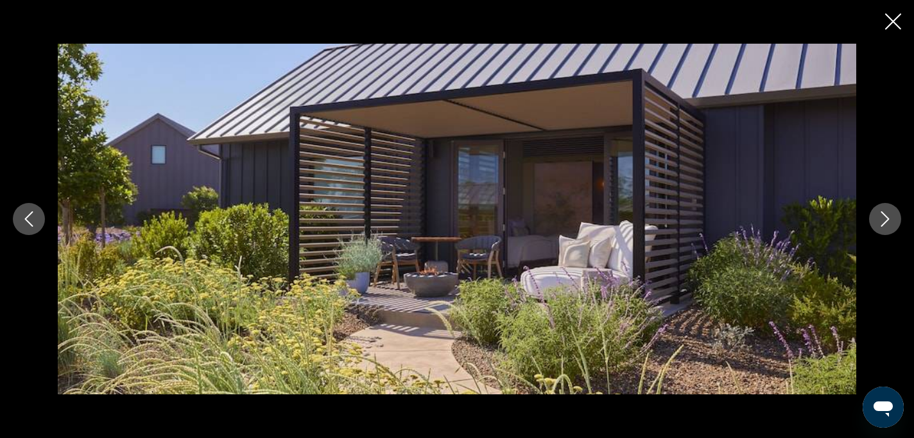
click at [892, 225] on icon "Next image" at bounding box center [884, 218] width 15 height 15
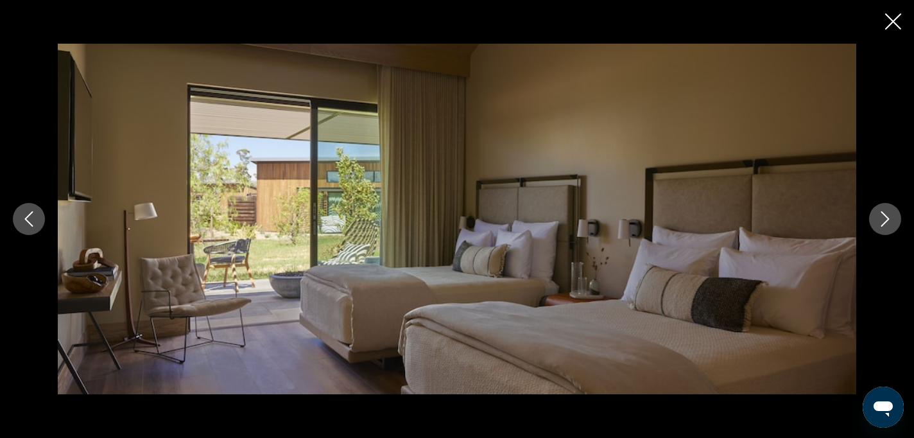
click at [899, 25] on icon "Close slideshow" at bounding box center [893, 21] width 16 height 16
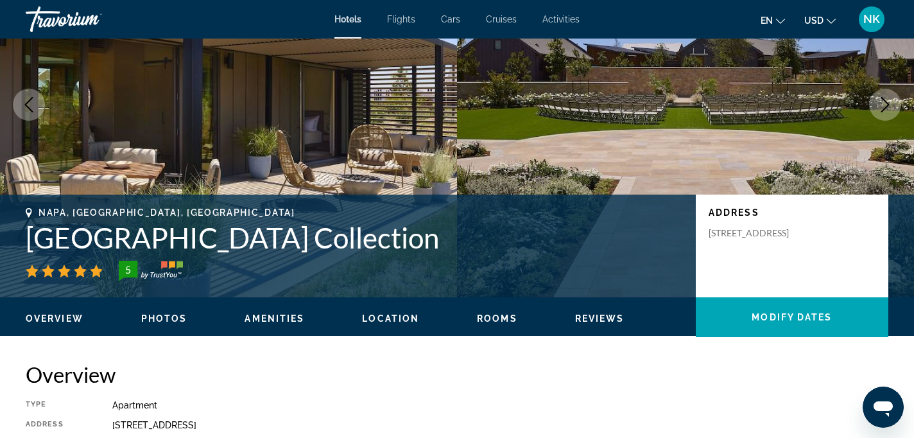
scroll to position [0, 0]
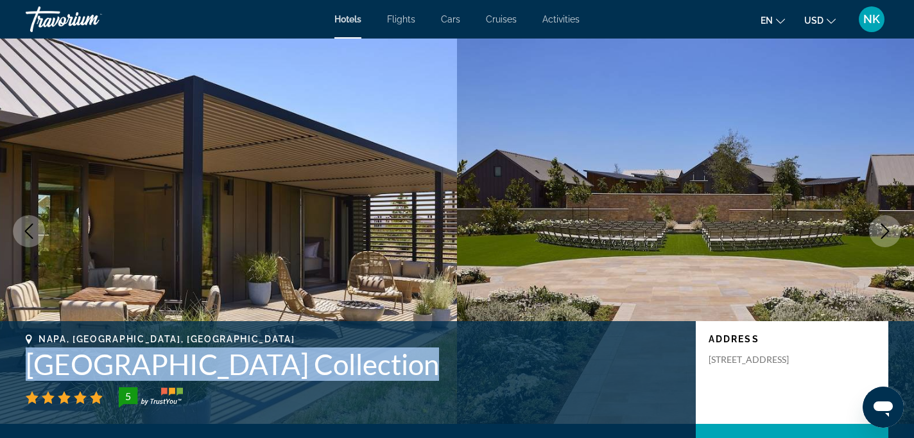
drag, startPoint x: 24, startPoint y: 359, endPoint x: 526, endPoint y: 384, distance: 501.8
click at [526, 384] on div "Napa, CA, United States Stanly Ranch Auberge Resorts Collection 5 Address 200 S…" at bounding box center [457, 372] width 914 height 77
copy div "Stanly Ranch Auberge Resorts Collection"
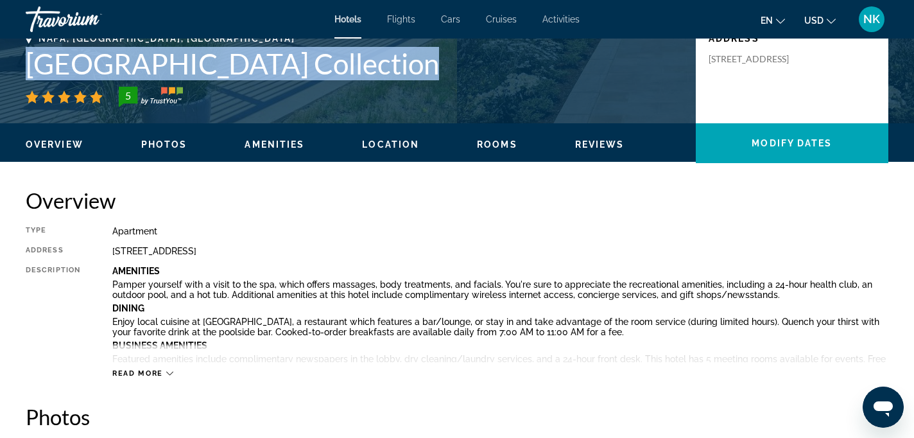
scroll to position [287, 0]
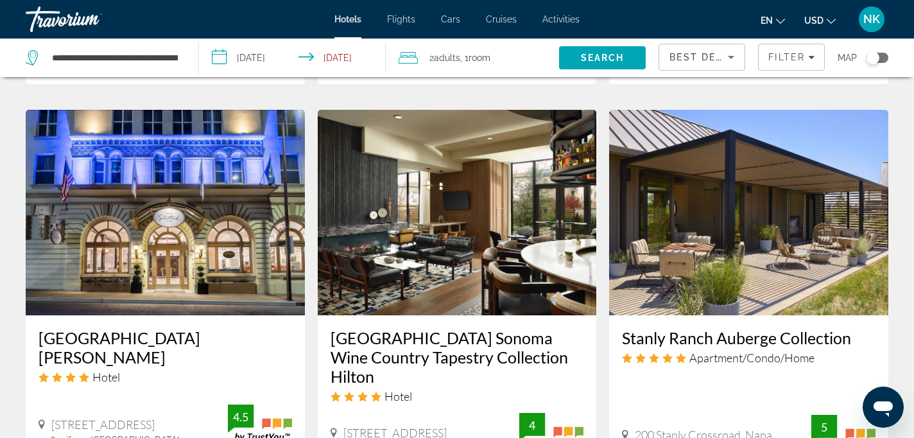
scroll to position [1557, 0]
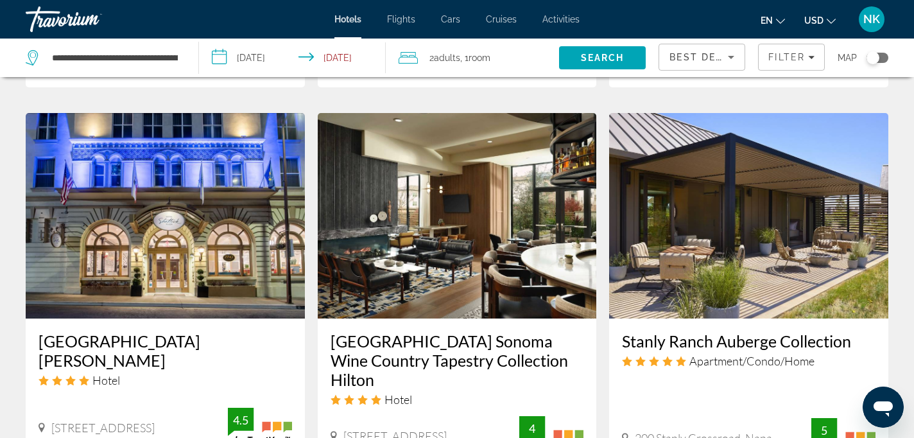
click at [445, 176] on img "Main content" at bounding box center [457, 215] width 279 height 205
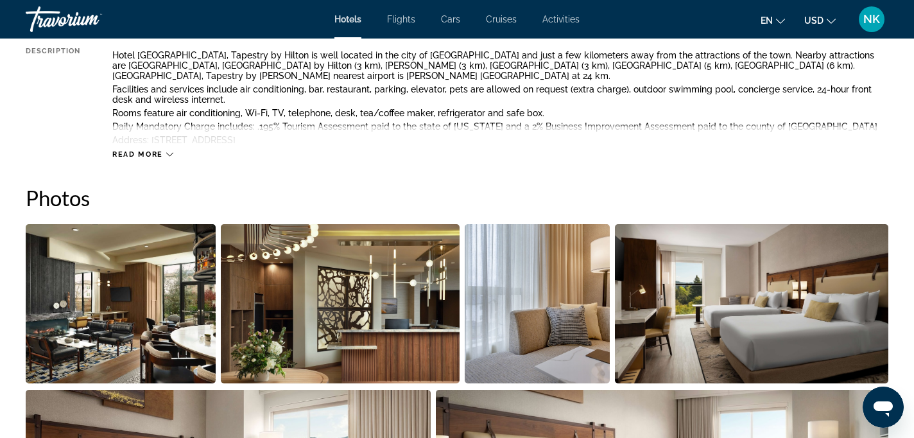
scroll to position [535, 0]
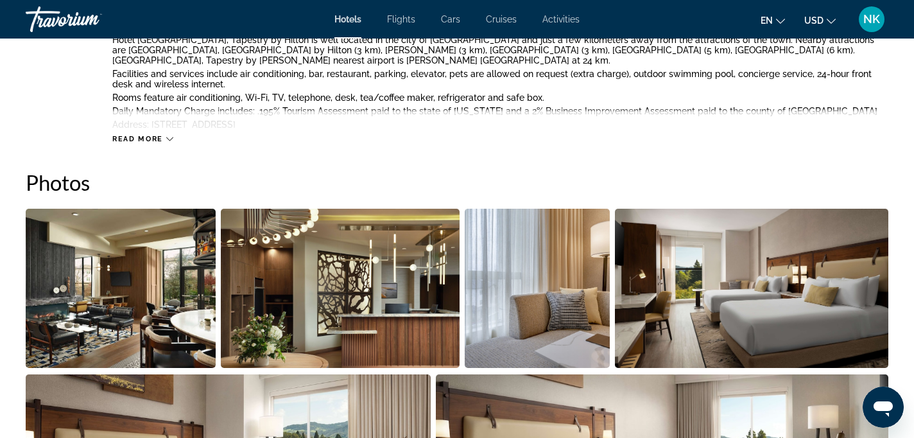
click at [103, 315] on img "Open full-screen image slider" at bounding box center [121, 288] width 190 height 159
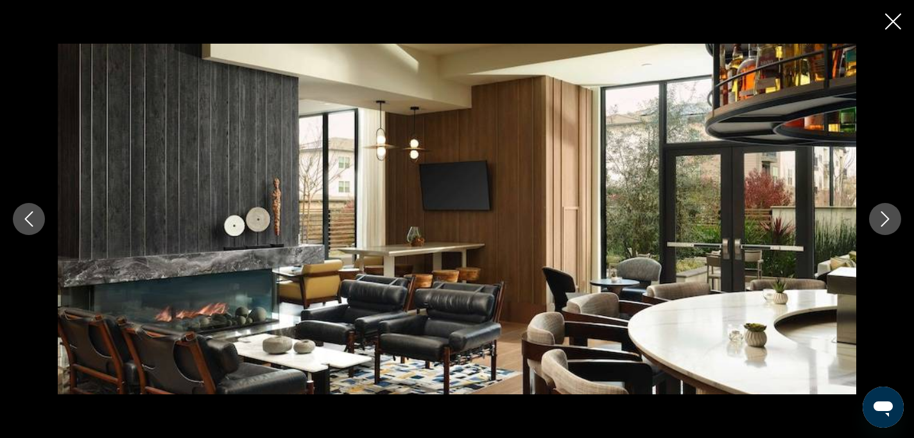
click at [891, 221] on icon "Next image" at bounding box center [884, 218] width 15 height 15
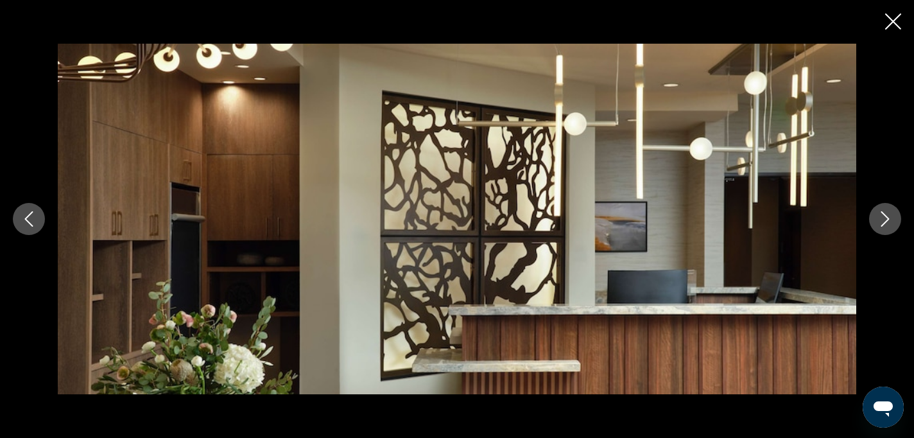
click at [891, 221] on icon "Next image" at bounding box center [884, 218] width 15 height 15
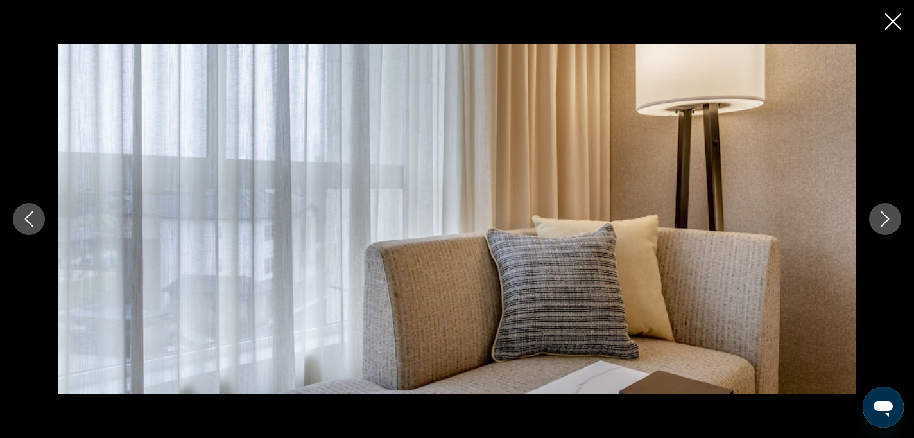
click at [891, 221] on icon "Next image" at bounding box center [884, 218] width 15 height 15
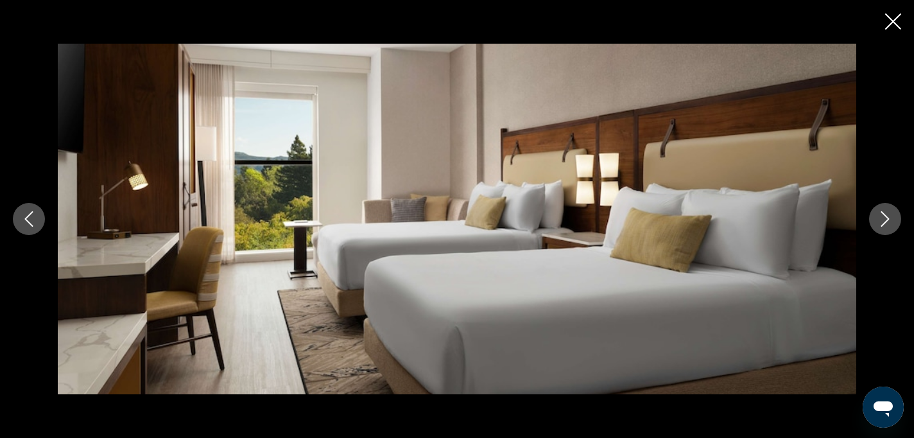
click at [891, 221] on icon "Next image" at bounding box center [884, 218] width 15 height 15
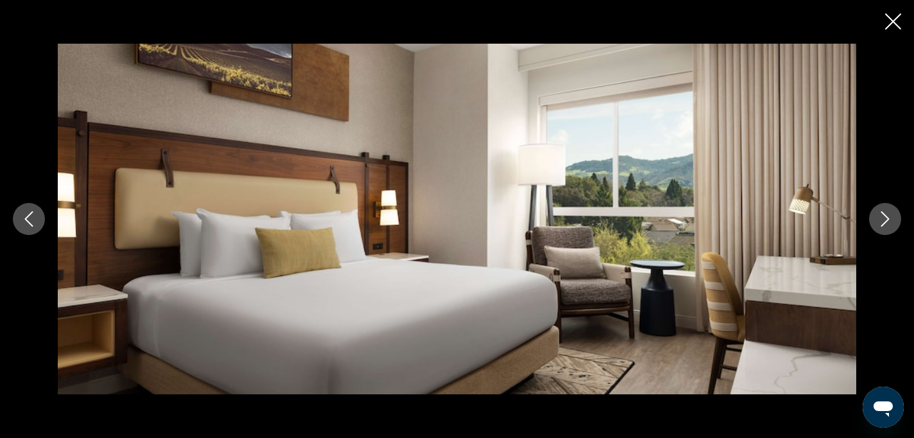
click at [891, 221] on icon "Next image" at bounding box center [884, 218] width 15 height 15
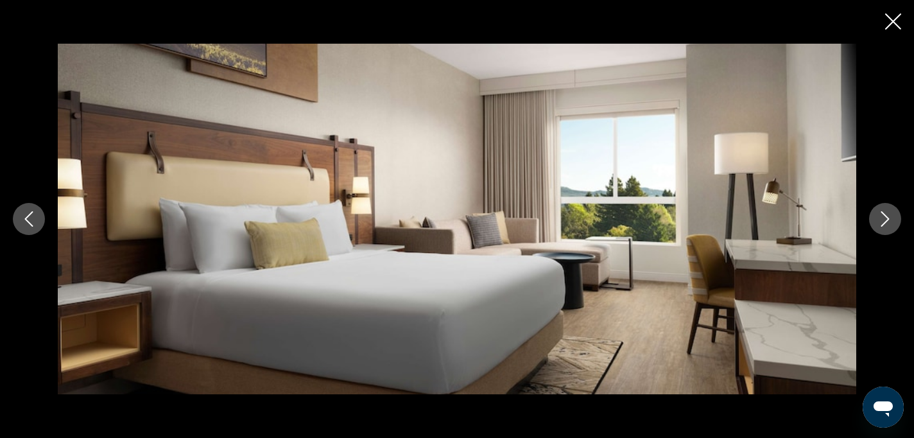
click at [891, 221] on icon "Next image" at bounding box center [884, 218] width 15 height 15
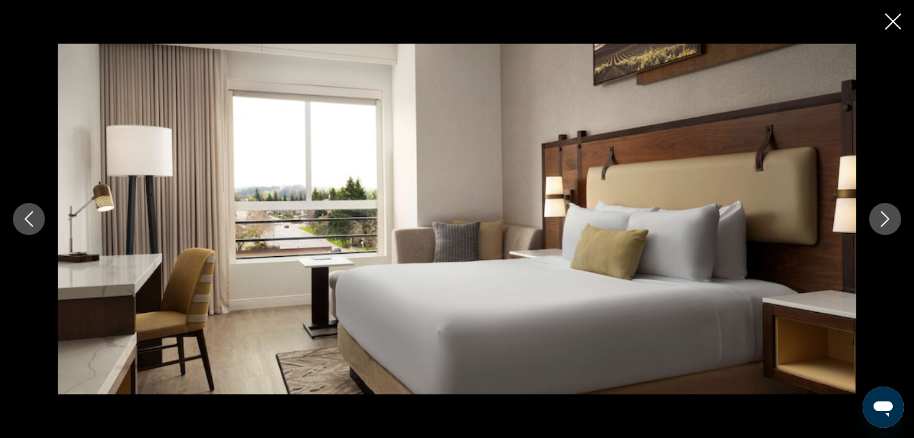
click at [891, 222] on icon "Next image" at bounding box center [884, 218] width 15 height 15
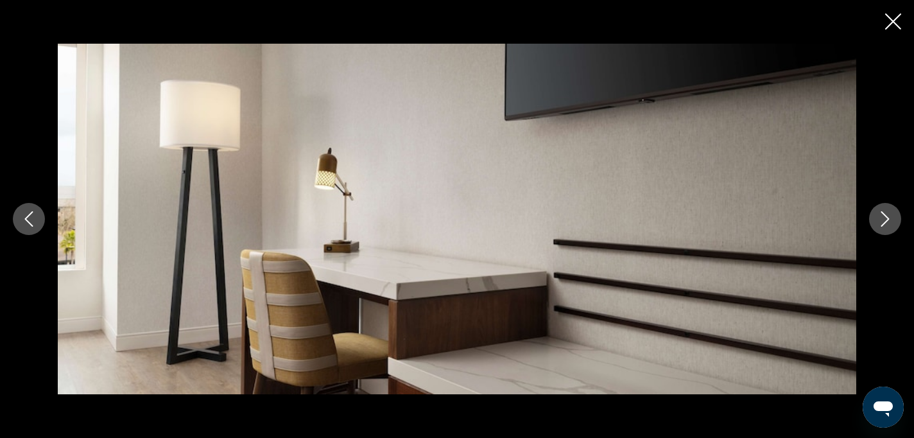
click at [891, 223] on icon "Next image" at bounding box center [884, 218] width 15 height 15
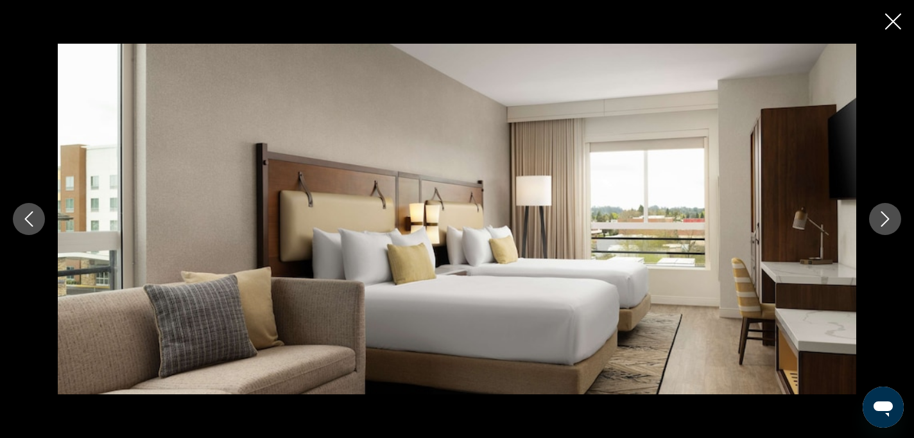
click at [891, 223] on icon "Next image" at bounding box center [884, 218] width 15 height 15
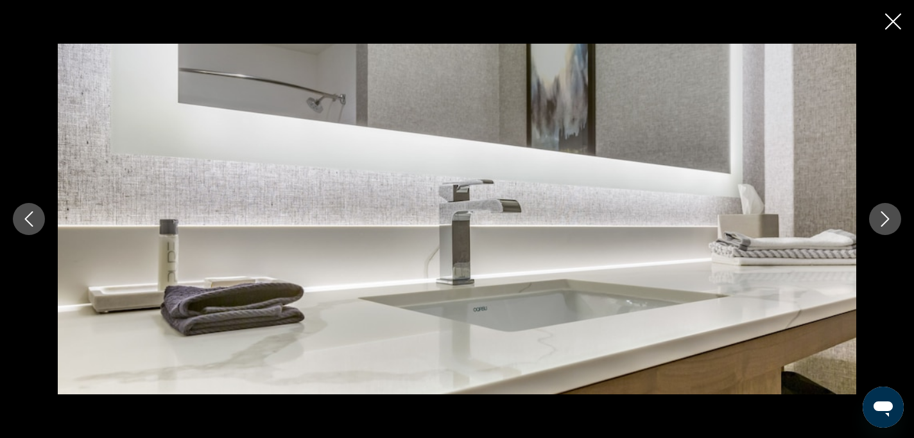
click at [892, 224] on icon "Next image" at bounding box center [884, 218] width 15 height 15
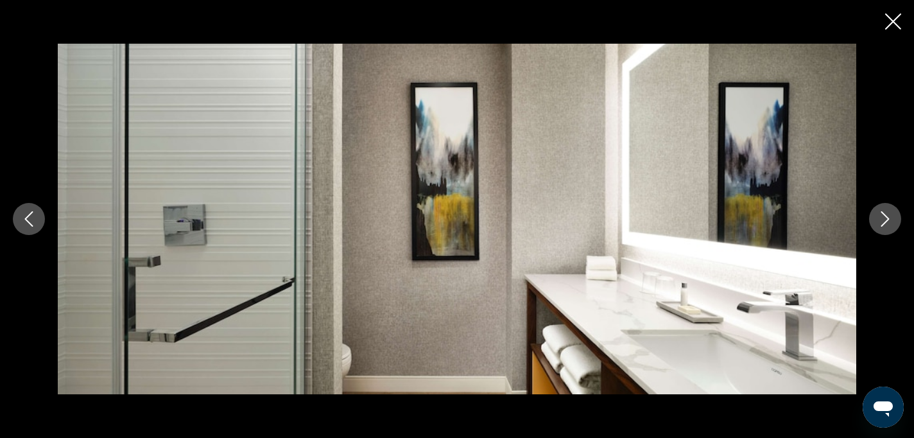
click at [892, 224] on icon "Next image" at bounding box center [884, 218] width 15 height 15
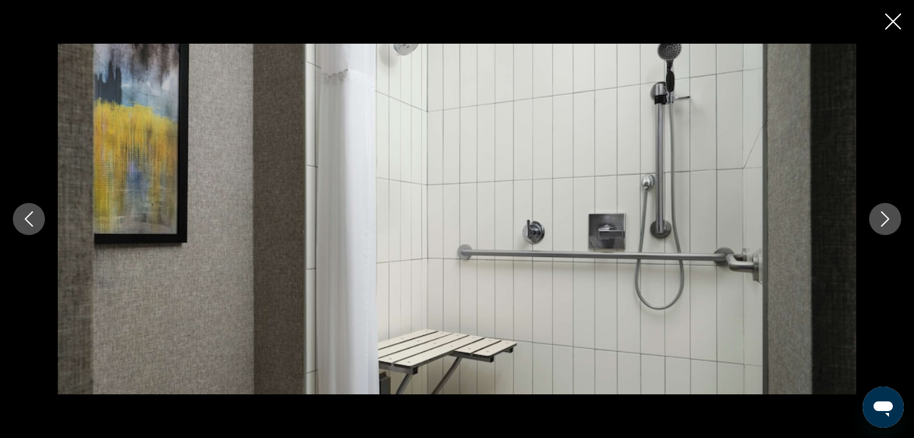
click at [891, 19] on icon "Close slideshow" at bounding box center [893, 21] width 16 height 16
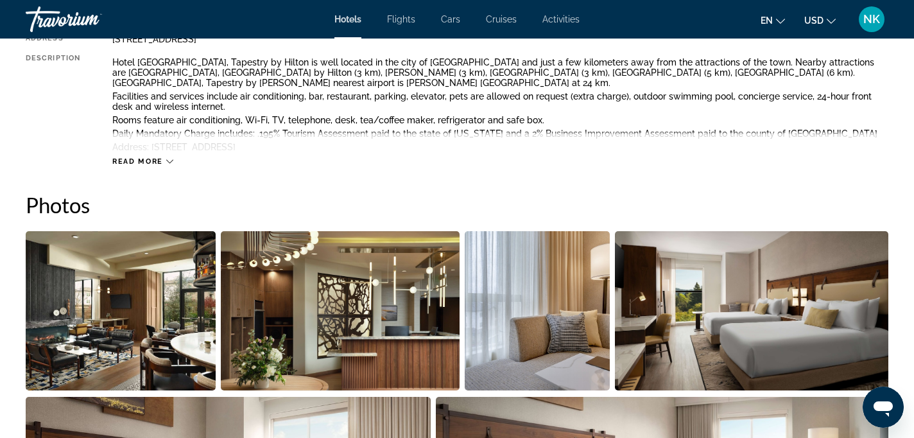
scroll to position [0, 0]
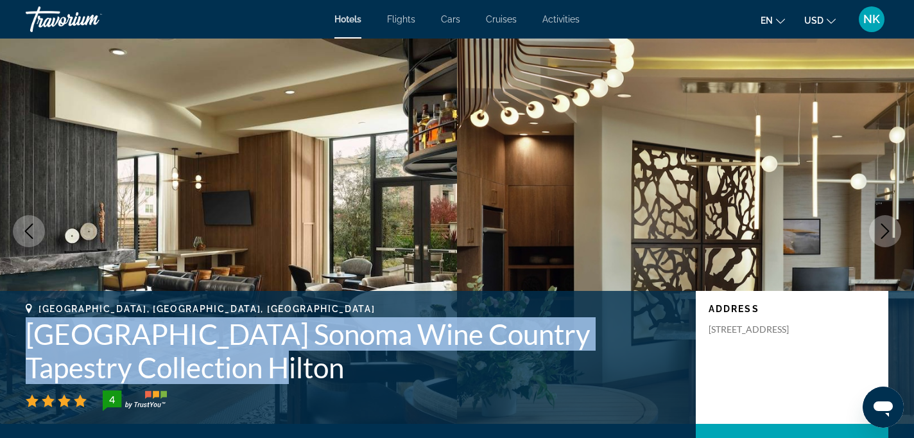
drag, startPoint x: 22, startPoint y: 332, endPoint x: 346, endPoint y: 373, distance: 326.0
click at [346, 373] on div "Rohnert Park, CA, United States Hotel Centro Sonoma Wine Country Tapestry Colle…" at bounding box center [457, 357] width 914 height 107
copy h1 "Hotel Centro Sonoma Wine Country Tapestry Collection Hilton"
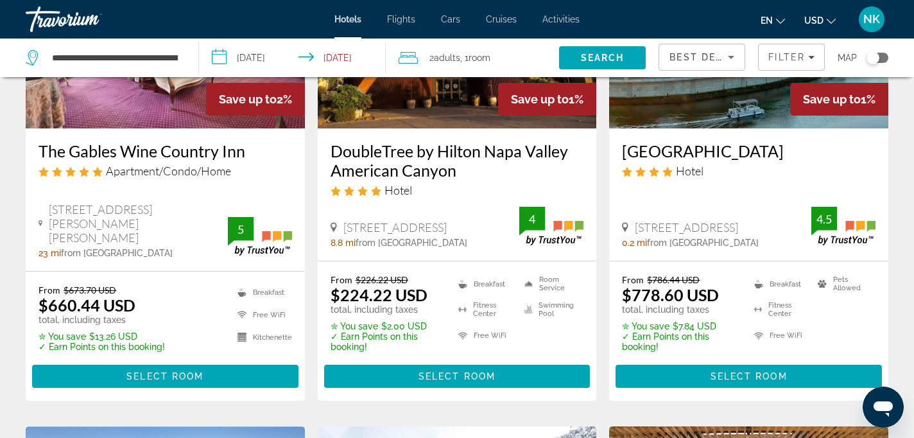
scroll to position [704, 0]
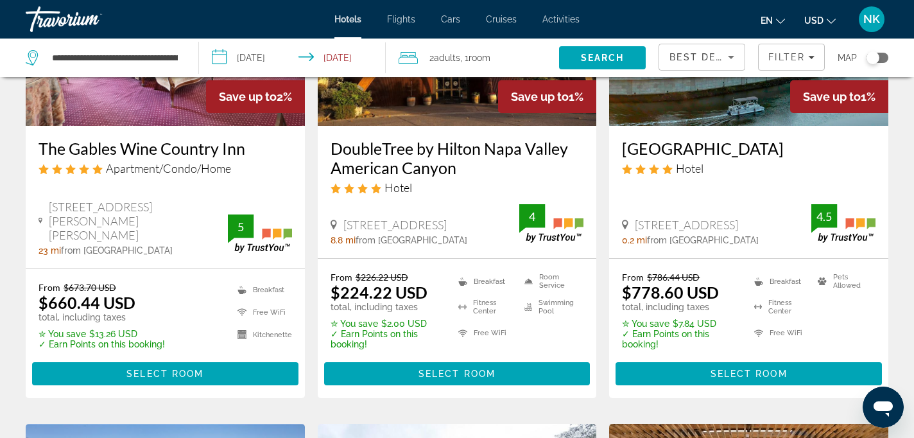
click at [263, 55] on input "**********" at bounding box center [294, 60] width 191 height 42
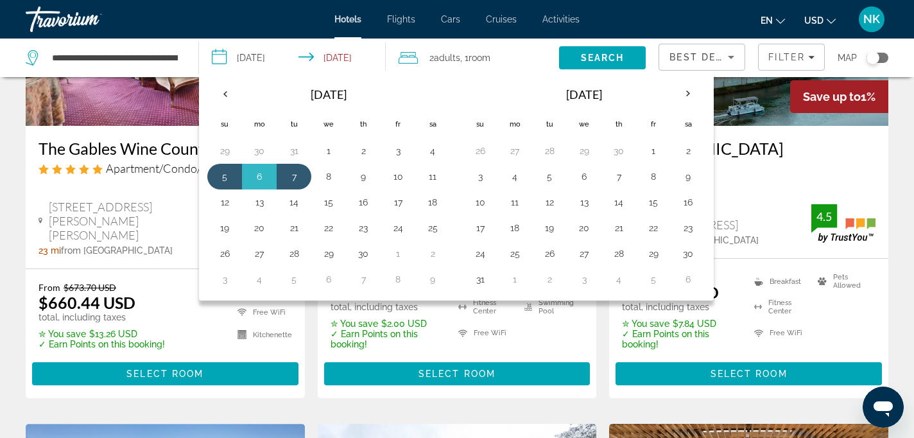
click at [263, 55] on input "**********" at bounding box center [294, 60] width 191 height 42
click at [78, 245] on span "from [GEOGRAPHIC_DATA]" at bounding box center [117, 250] width 112 height 10
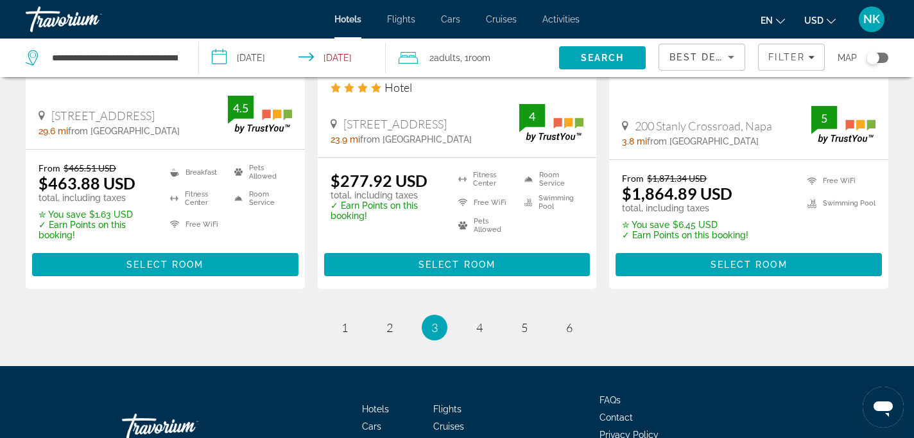
scroll to position [1877, 0]
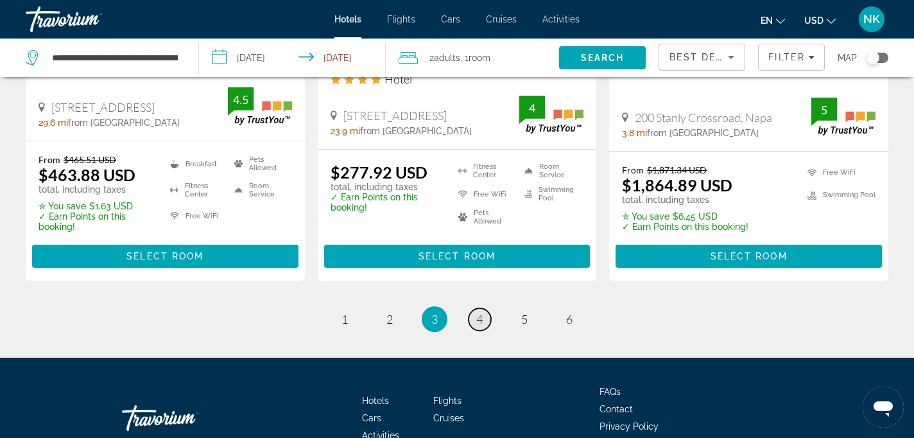
click at [479, 312] on span "4" at bounding box center [479, 319] width 6 height 14
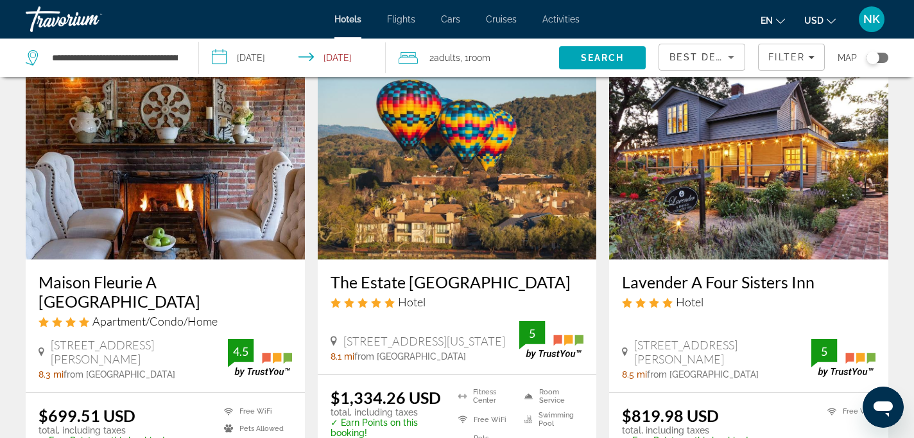
scroll to position [602, 0]
